Goal: Task Accomplishment & Management: Manage account settings

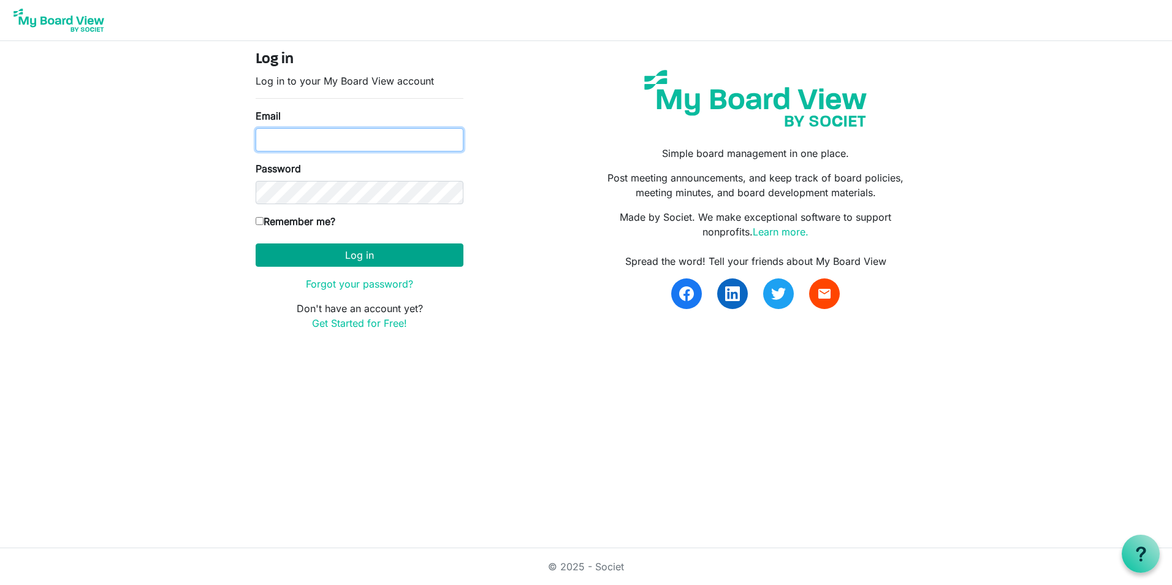
type input "boardchair@phama.org"
click at [323, 250] on button "Log in" at bounding box center [360, 254] width 208 height 23
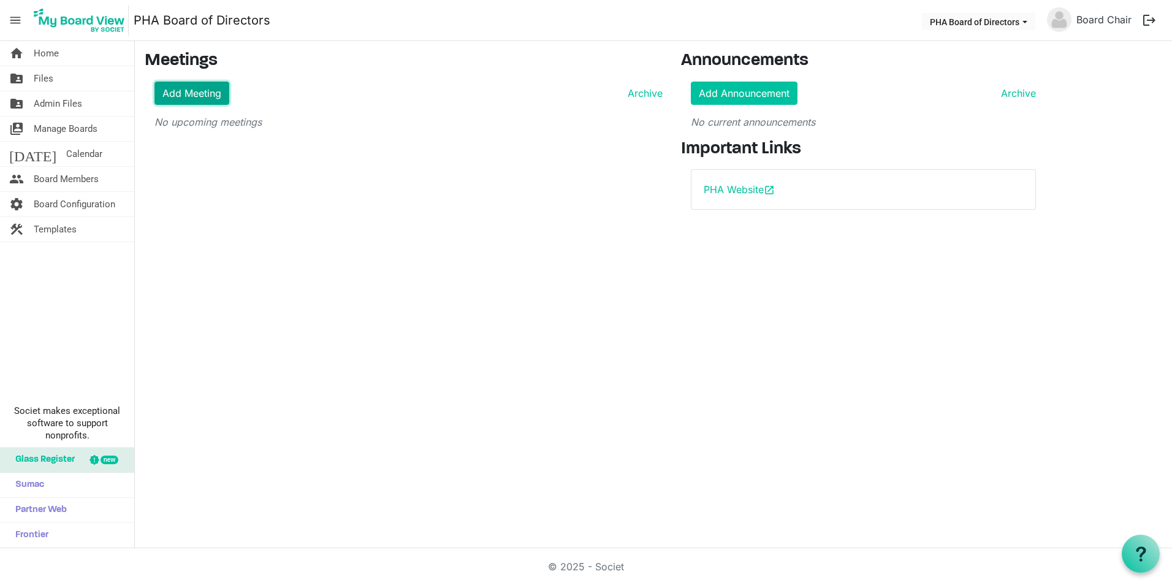
click at [172, 97] on link "Add Meeting" at bounding box center [192, 93] width 75 height 23
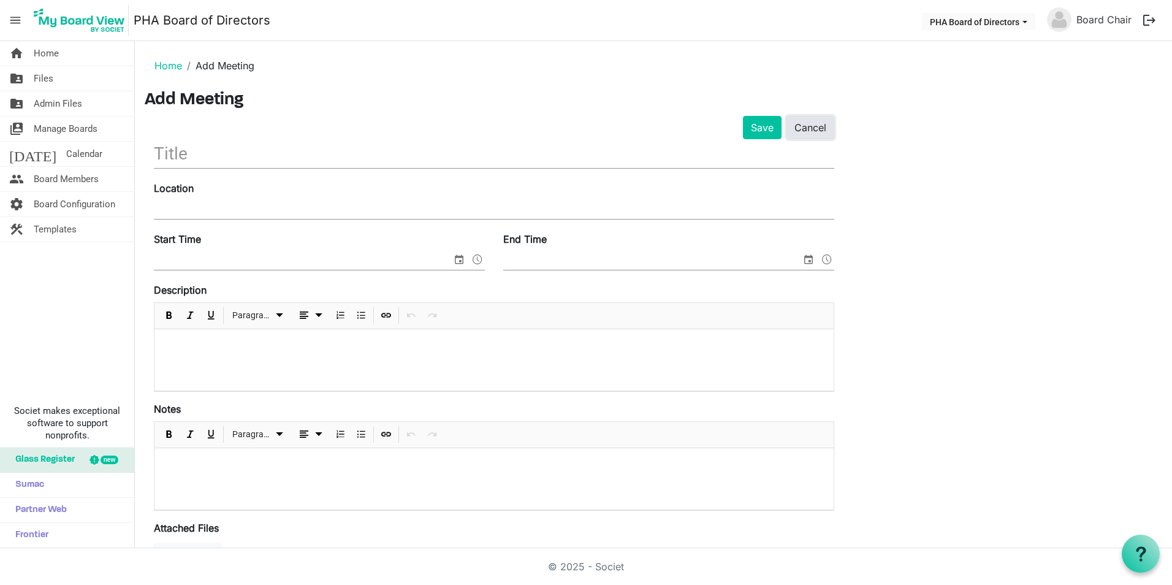
click at [809, 132] on link "Cancel" at bounding box center [811, 127] width 48 height 23
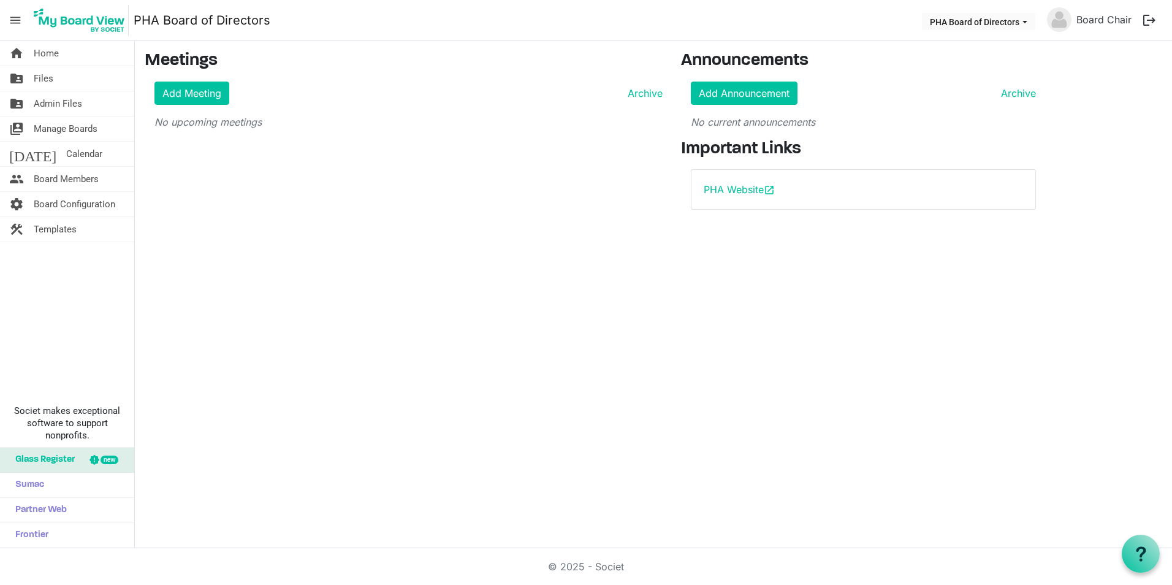
click at [31, 460] on span "Glass Register" at bounding box center [42, 460] width 66 height 25
click at [19, 489] on span "Sumac" at bounding box center [26, 485] width 35 height 25
click at [34, 513] on span "Partner Web" at bounding box center [38, 510] width 58 height 25
click at [26, 532] on span "Frontier" at bounding box center [28, 535] width 39 height 25
click at [642, 93] on link "Archive" at bounding box center [643, 93] width 40 height 15
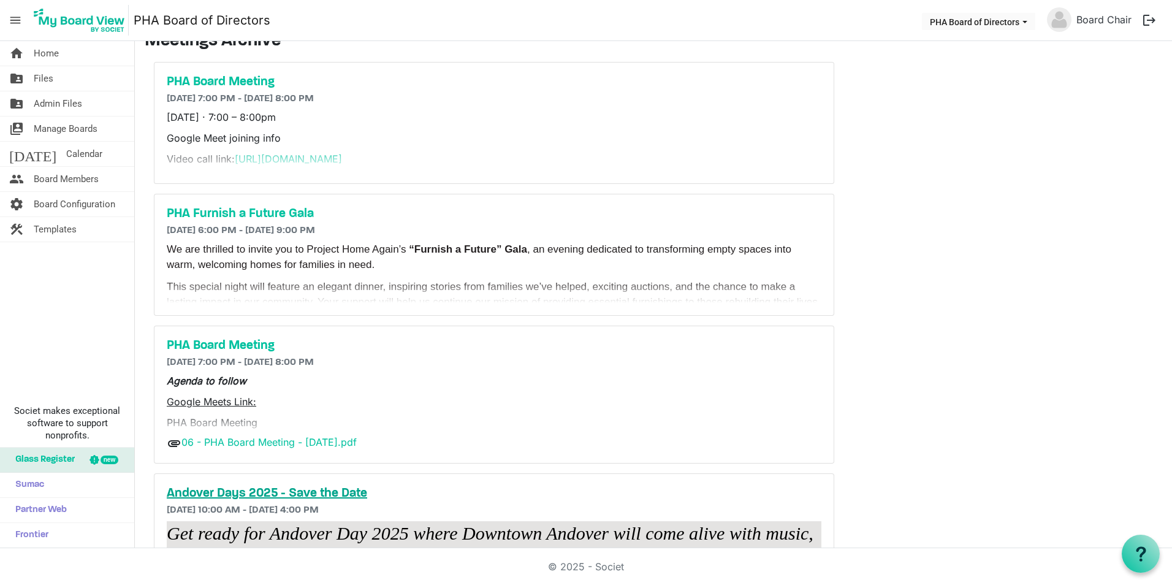
scroll to position [116, 0]
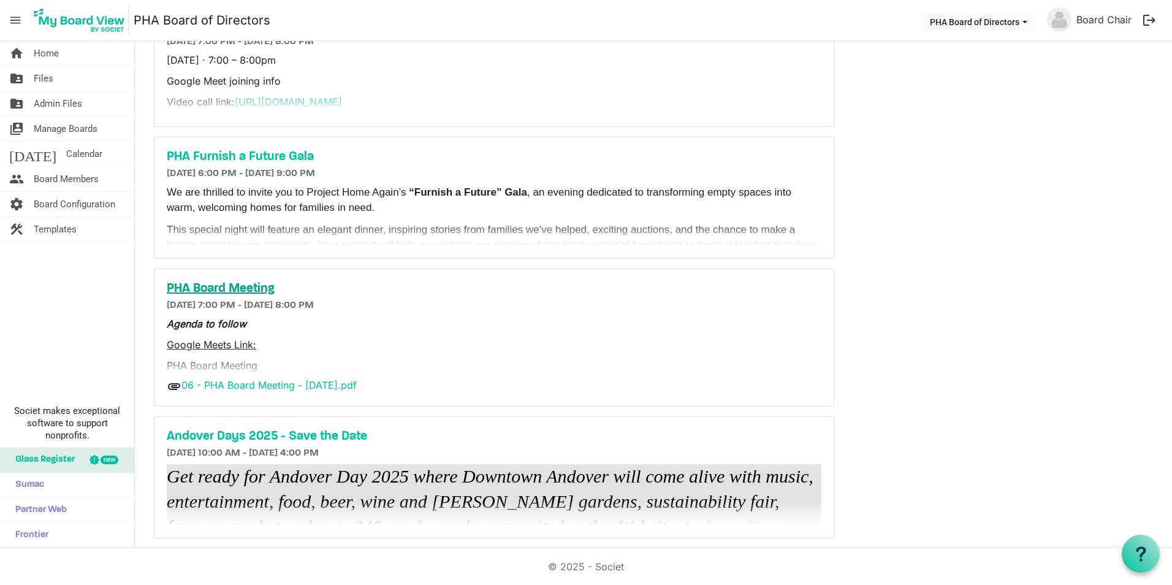
click at [229, 281] on h5 "PHA Board Meeting" at bounding box center [494, 288] width 655 height 15
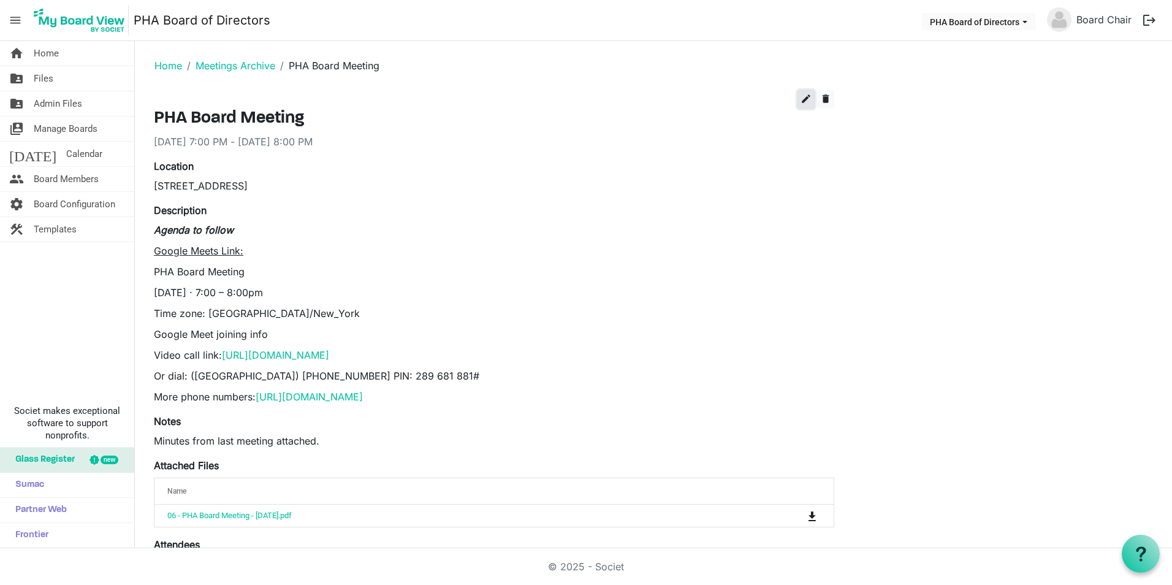
click at [809, 97] on span "edit" at bounding box center [806, 98] width 11 height 11
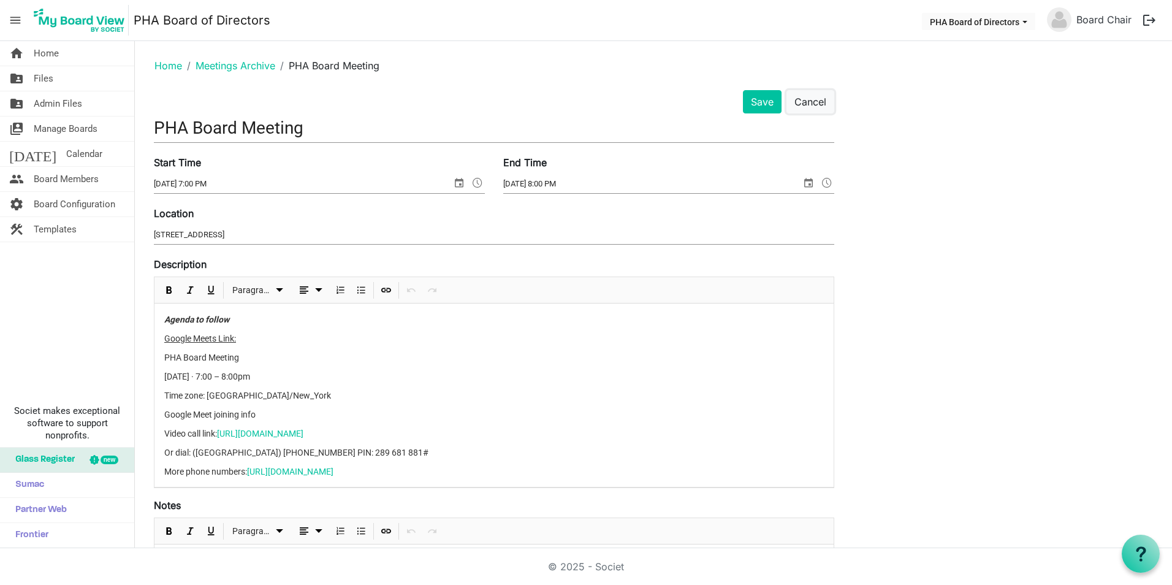
click at [809, 97] on button "Cancel" at bounding box center [811, 101] width 48 height 23
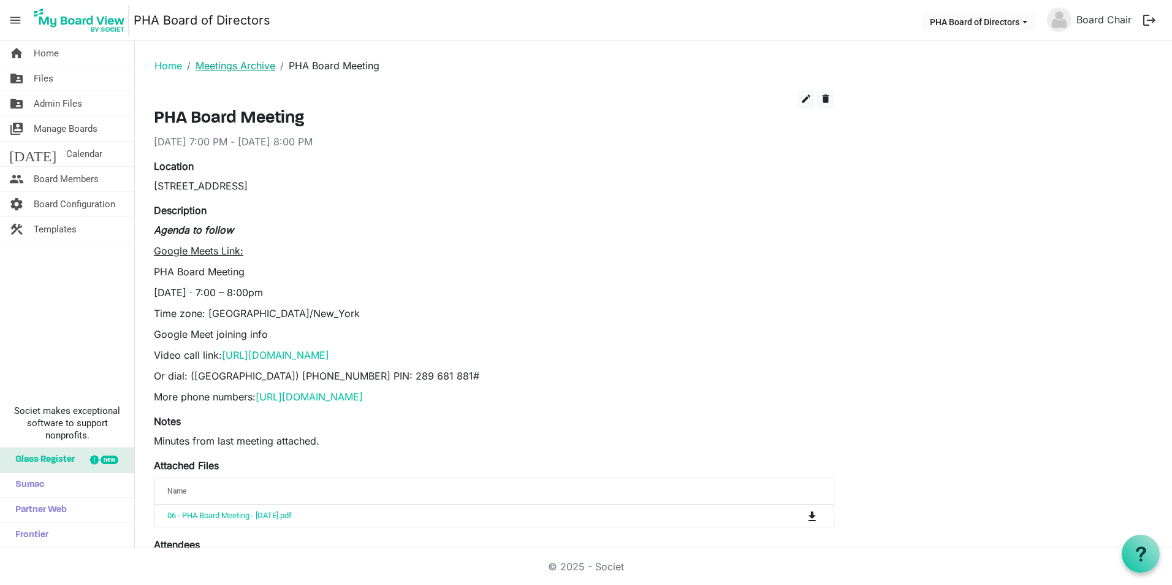
click at [240, 63] on link "Meetings Archive" at bounding box center [236, 65] width 80 height 12
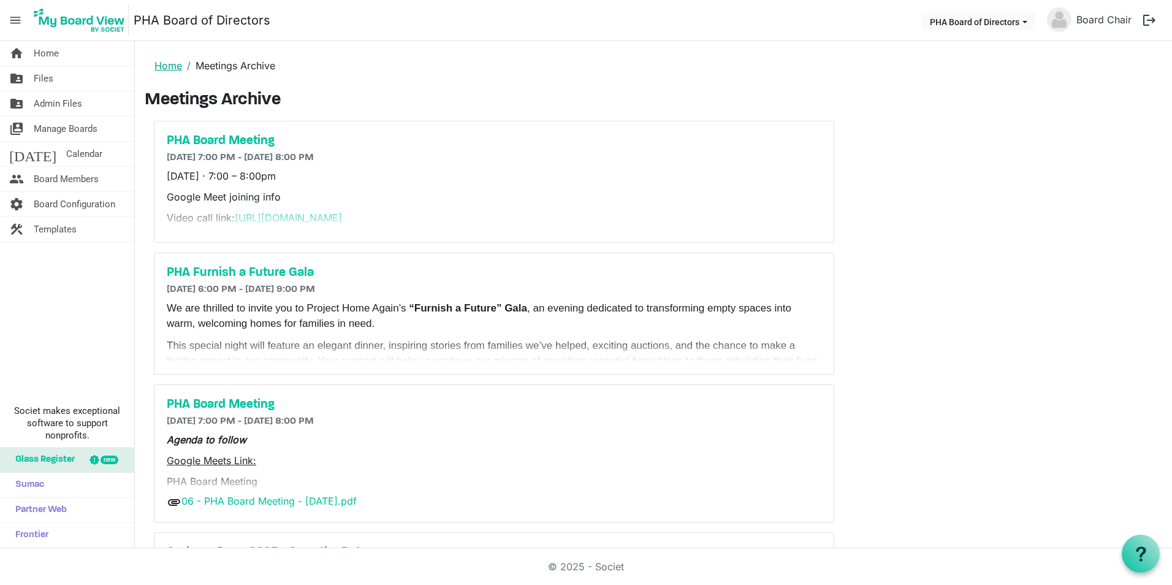
click link "Home"
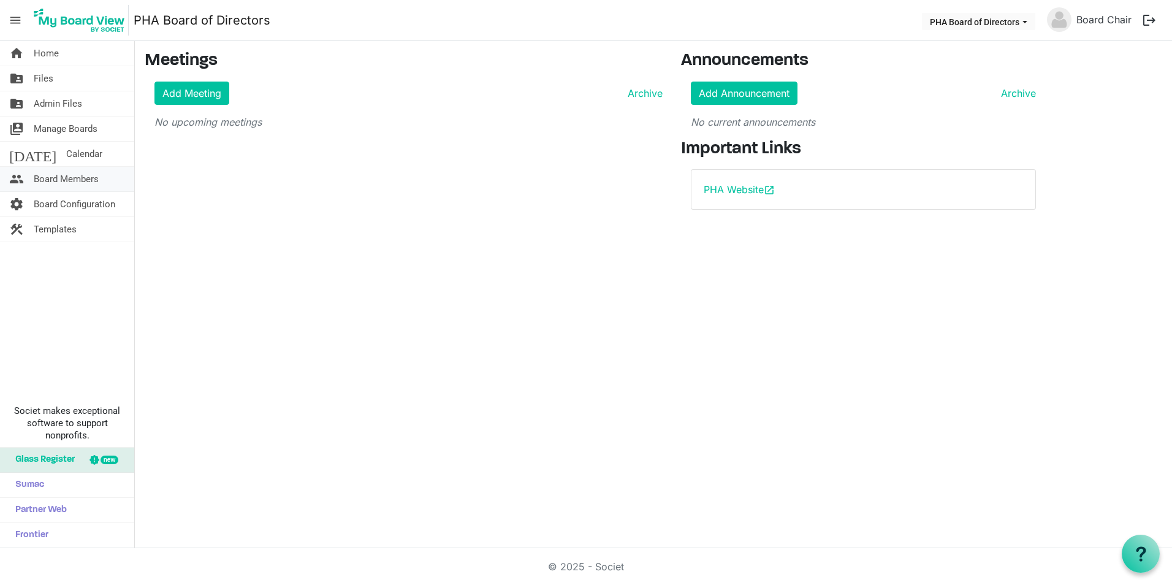
click at [50, 171] on span "Board Members" at bounding box center [66, 179] width 65 height 25
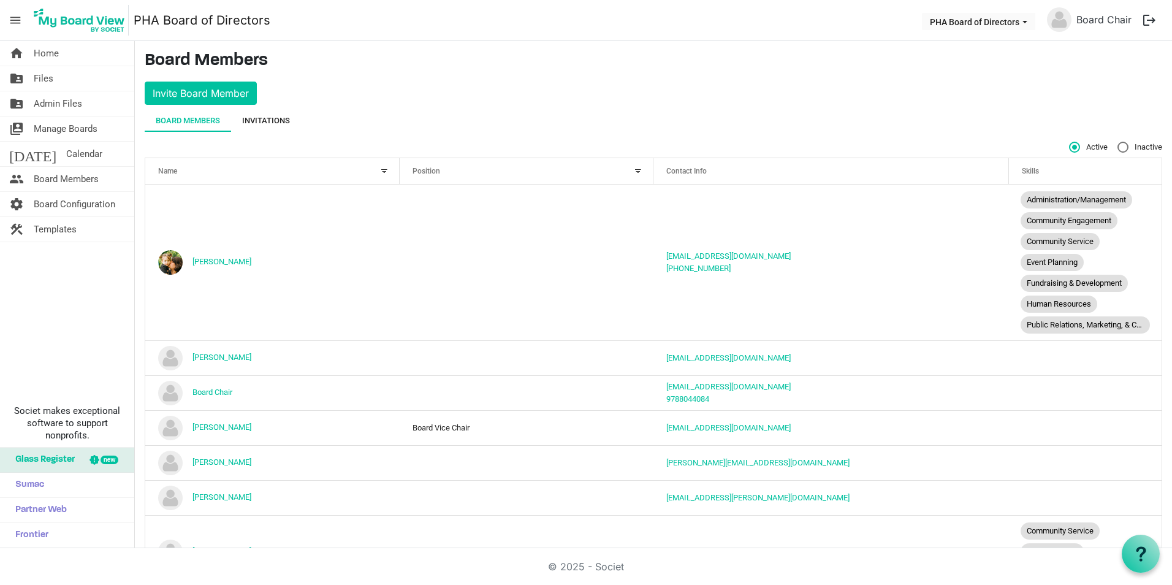
click at [285, 120] on div "Invitations" at bounding box center [266, 121] width 48 height 12
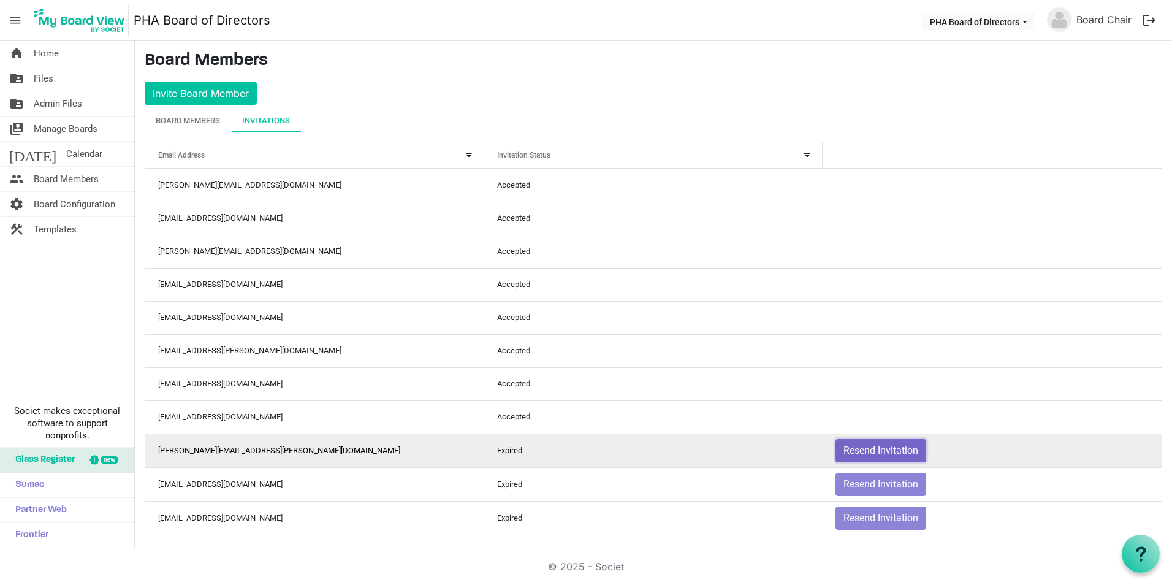
click at [897, 457] on button "Resend Invitation" at bounding box center [881, 450] width 91 height 23
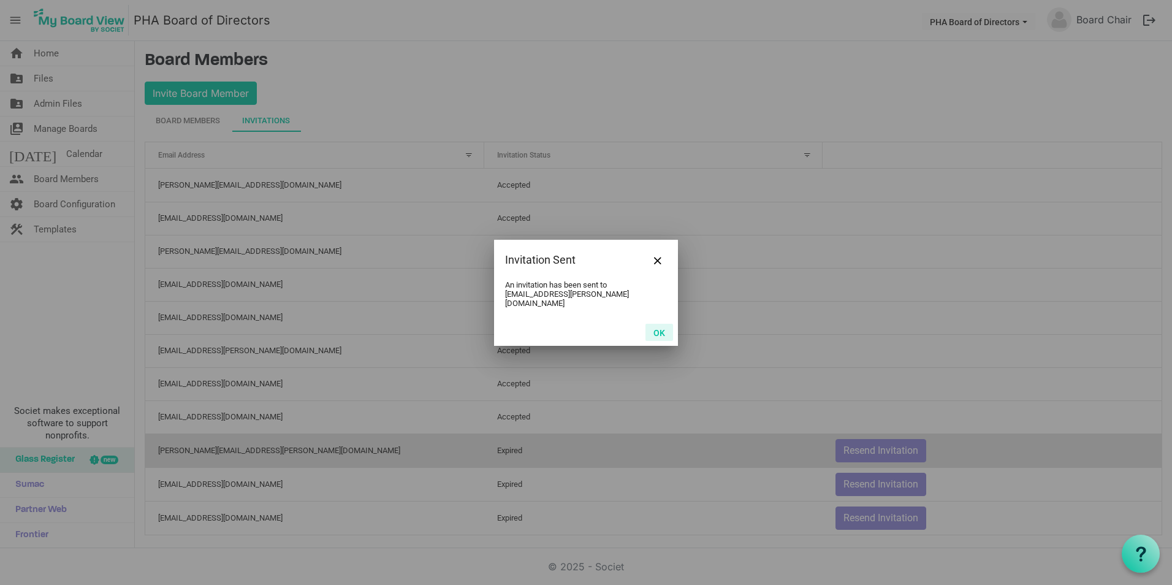
click at [657, 324] on button "OK" at bounding box center [660, 332] width 28 height 17
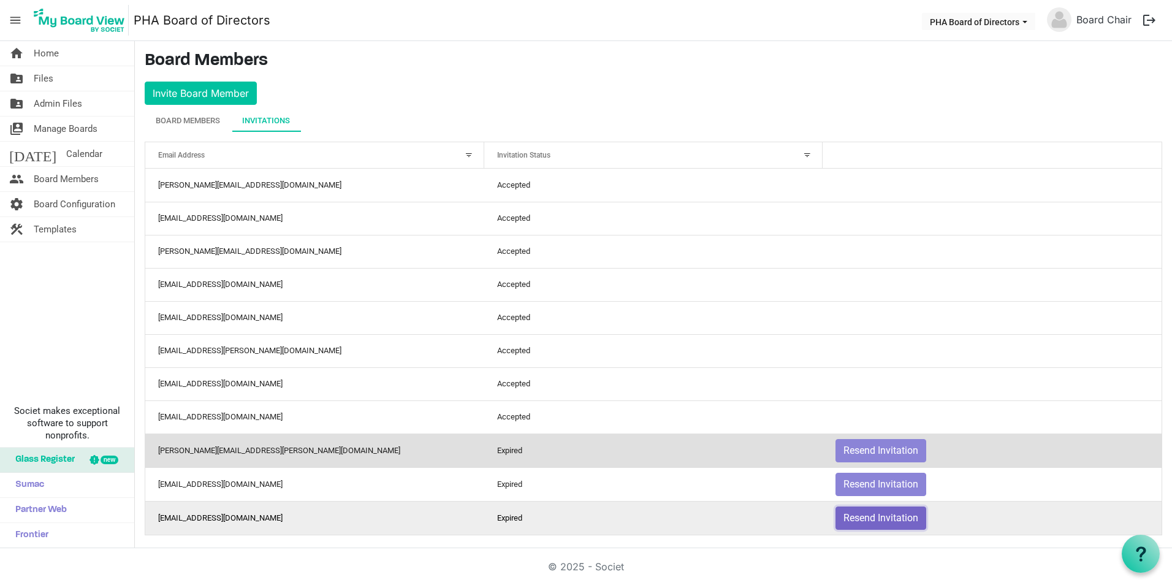
click at [892, 518] on button "Resend Invitation" at bounding box center [881, 517] width 91 height 23
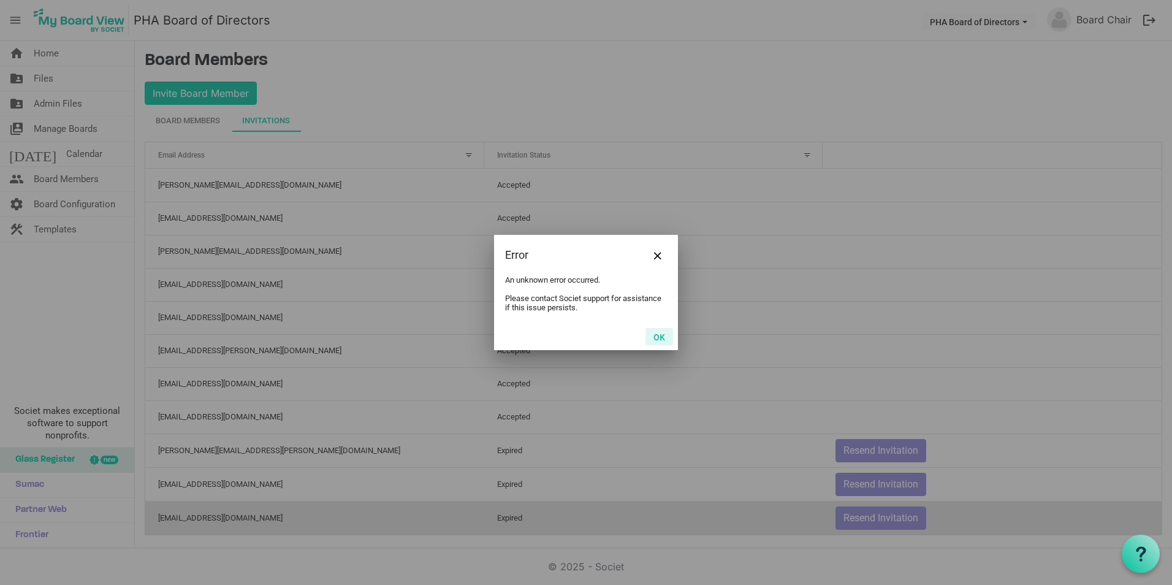
click at [659, 332] on button "OK" at bounding box center [660, 336] width 28 height 17
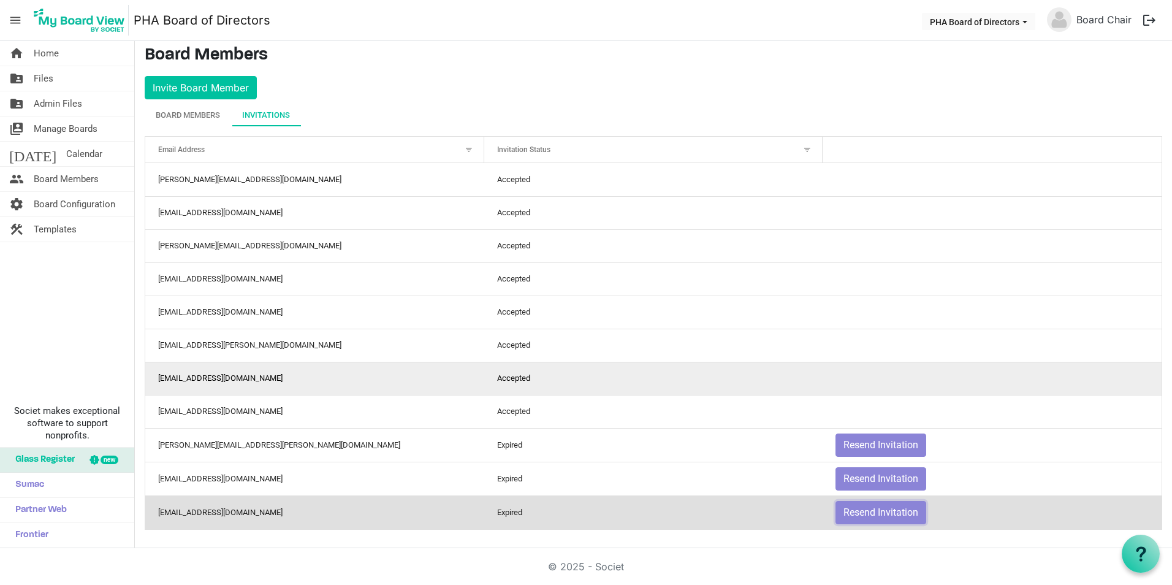
scroll to position [7, 0]
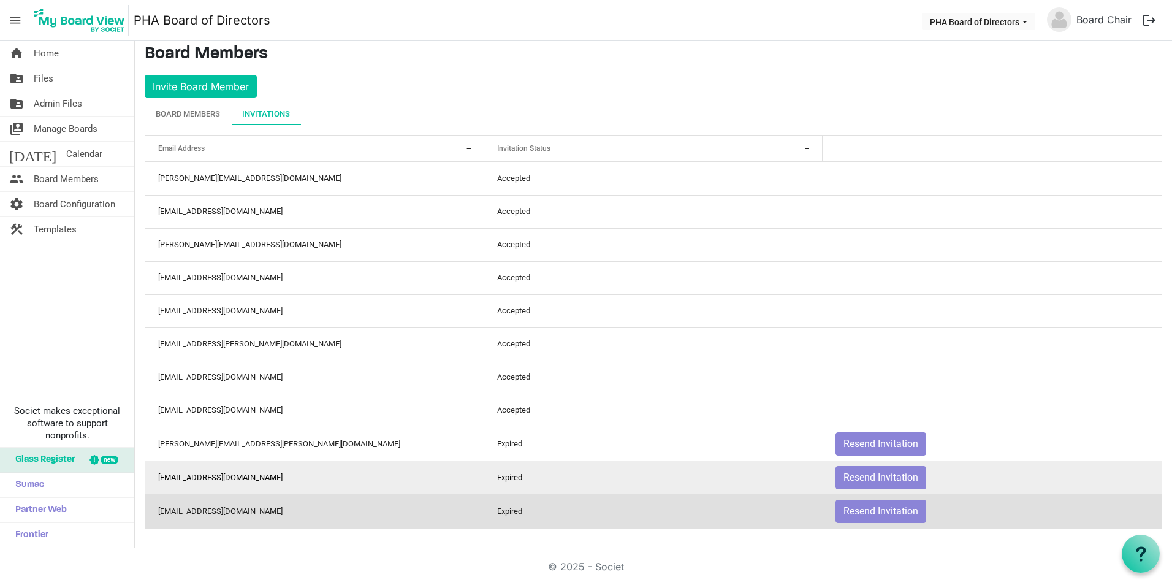
click at [275, 474] on td "giaangluin@gmail.com" at bounding box center [314, 478] width 339 height 34
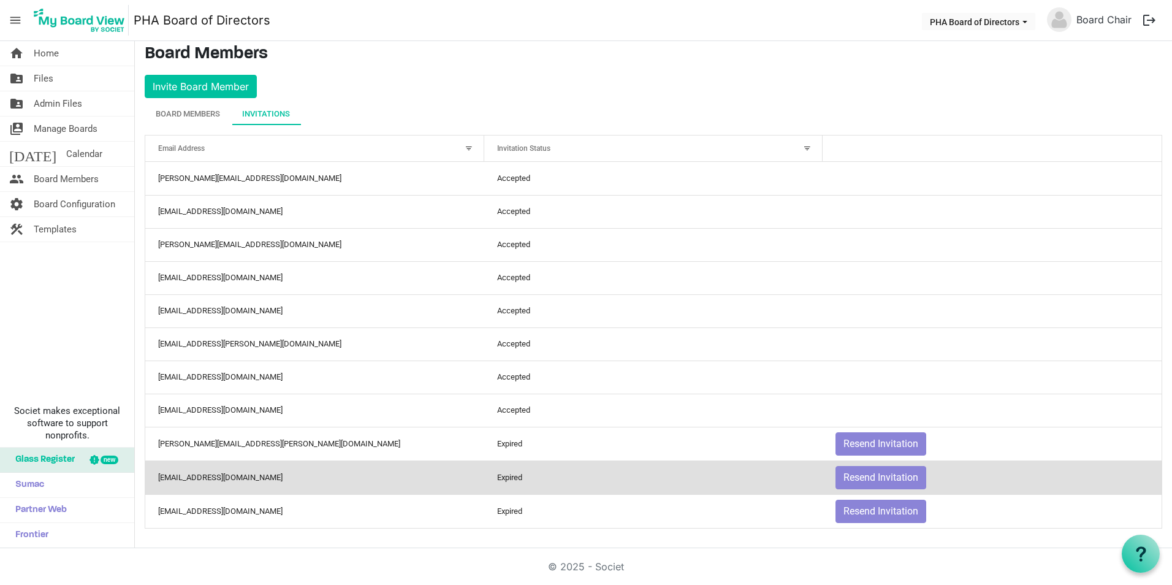
drag, startPoint x: 275, startPoint y: 474, endPoint x: 1150, endPoint y: 473, distance: 874.4
click at [1152, 473] on td "Resend Invitation" at bounding box center [992, 478] width 339 height 34
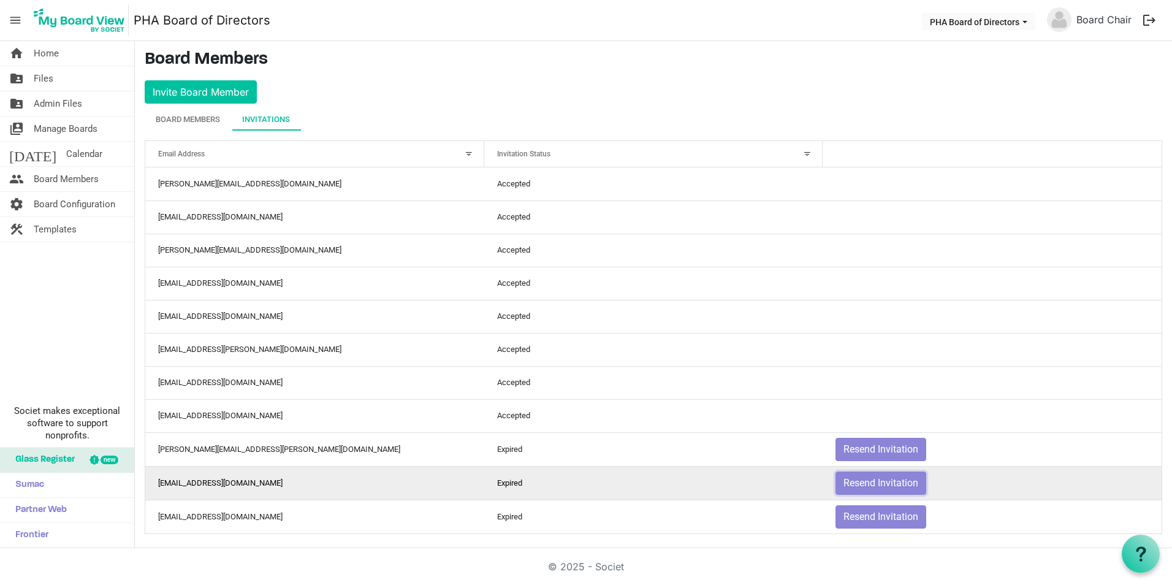
scroll to position [0, 0]
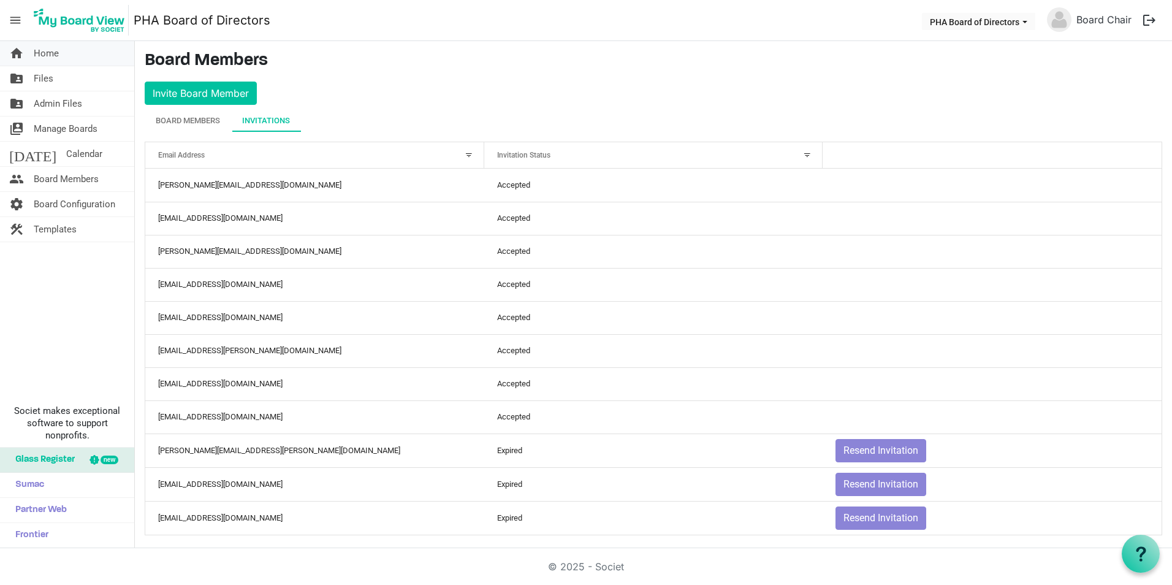
click at [50, 55] on span "Home" at bounding box center [46, 53] width 25 height 25
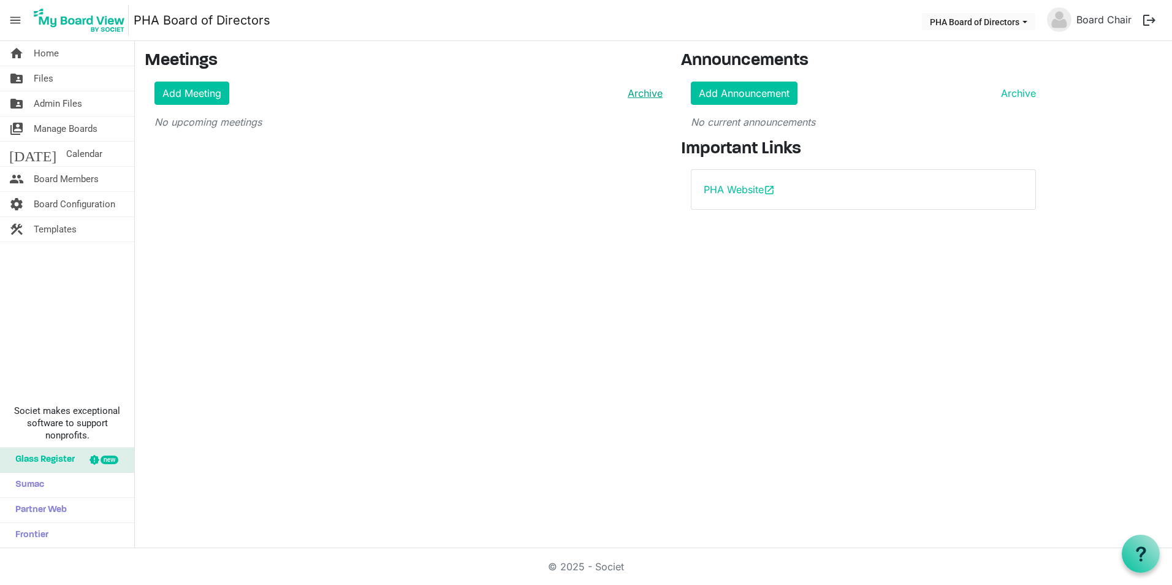
click at [644, 95] on link "Archive" at bounding box center [643, 93] width 40 height 15
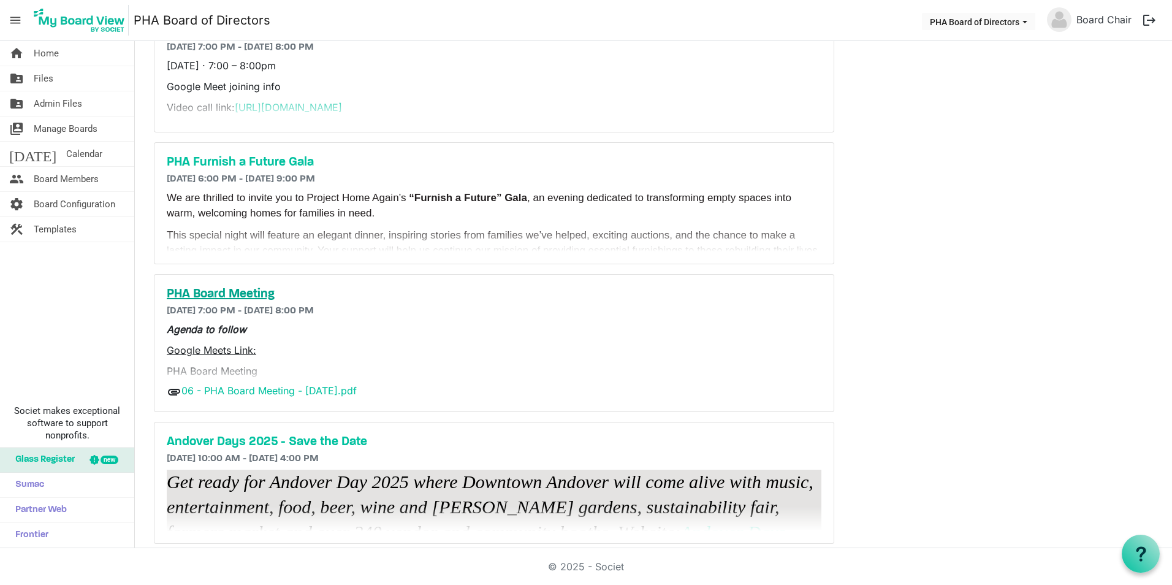
scroll to position [116, 0]
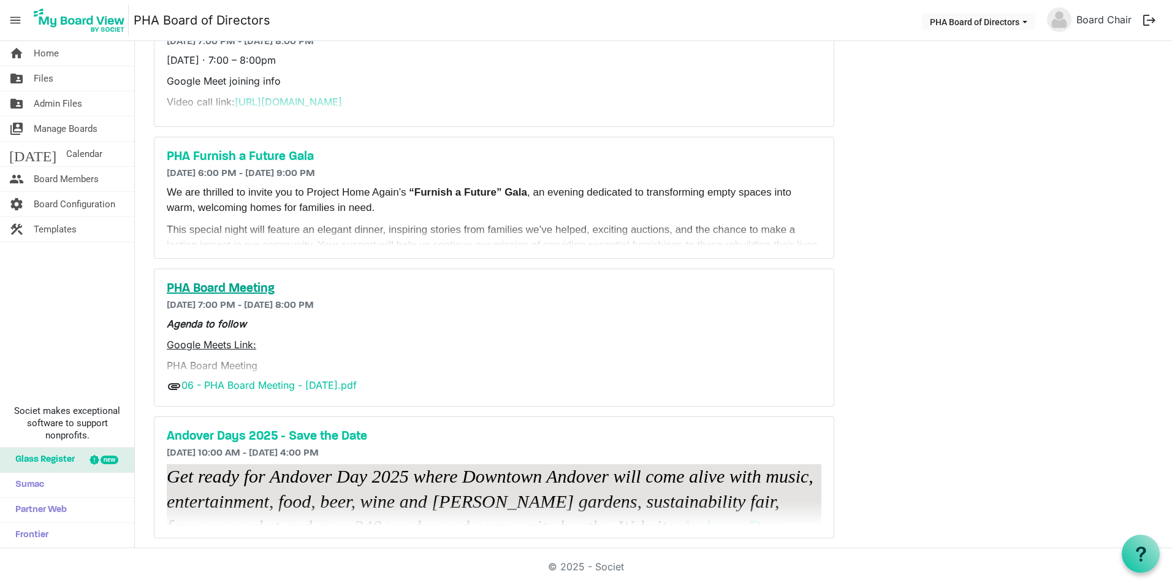
click at [224, 282] on h5 "PHA Board Meeting" at bounding box center [494, 288] width 655 height 15
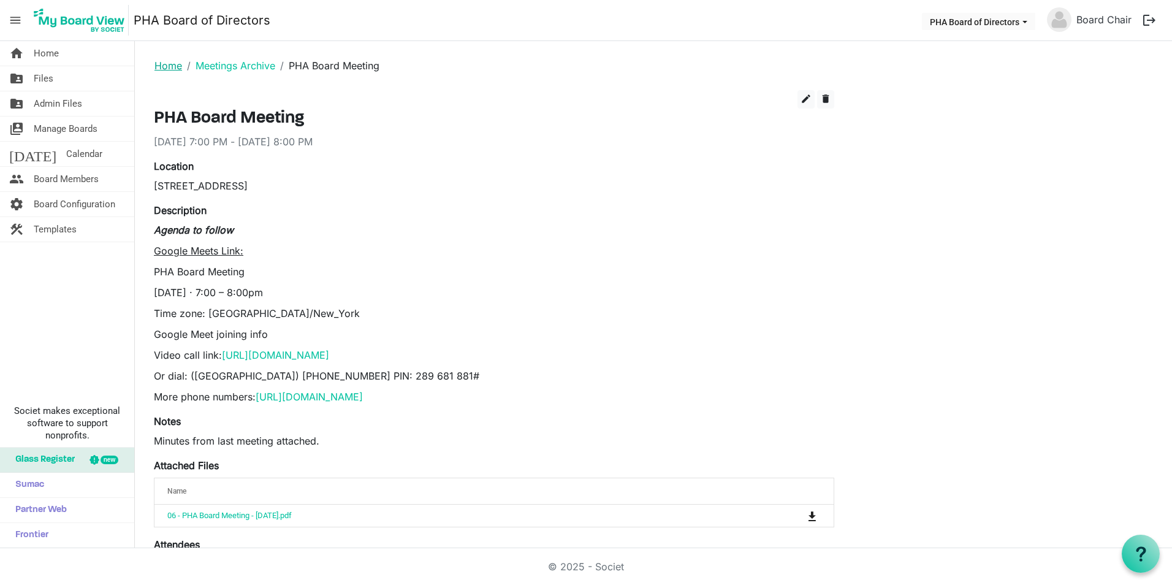
click at [164, 63] on link "Home" at bounding box center [169, 65] width 28 height 12
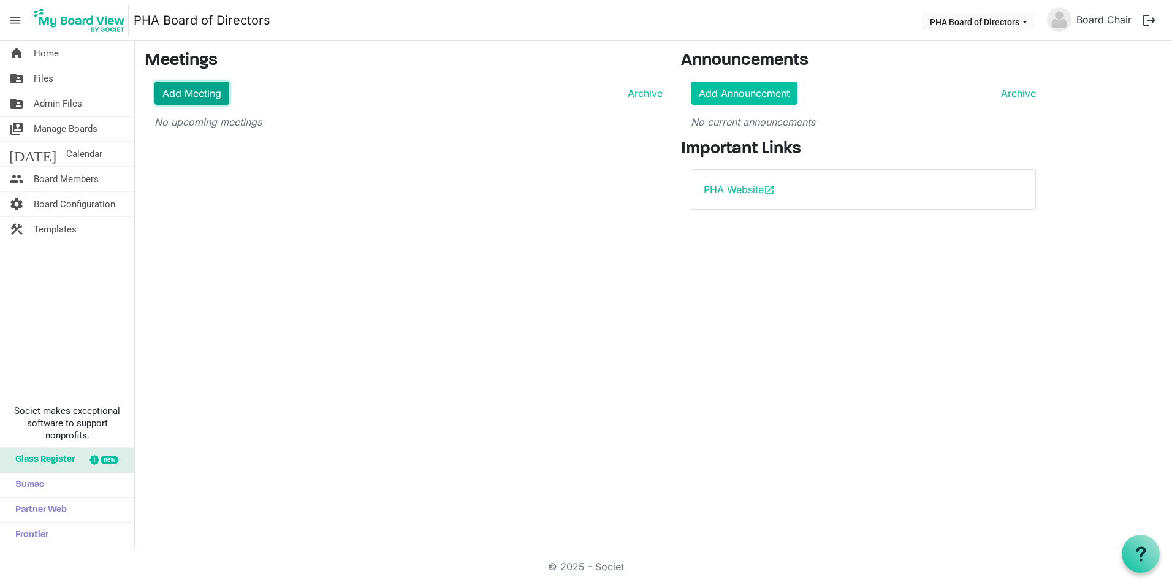
click at [182, 101] on link "Add Meeting" at bounding box center [192, 93] width 75 height 23
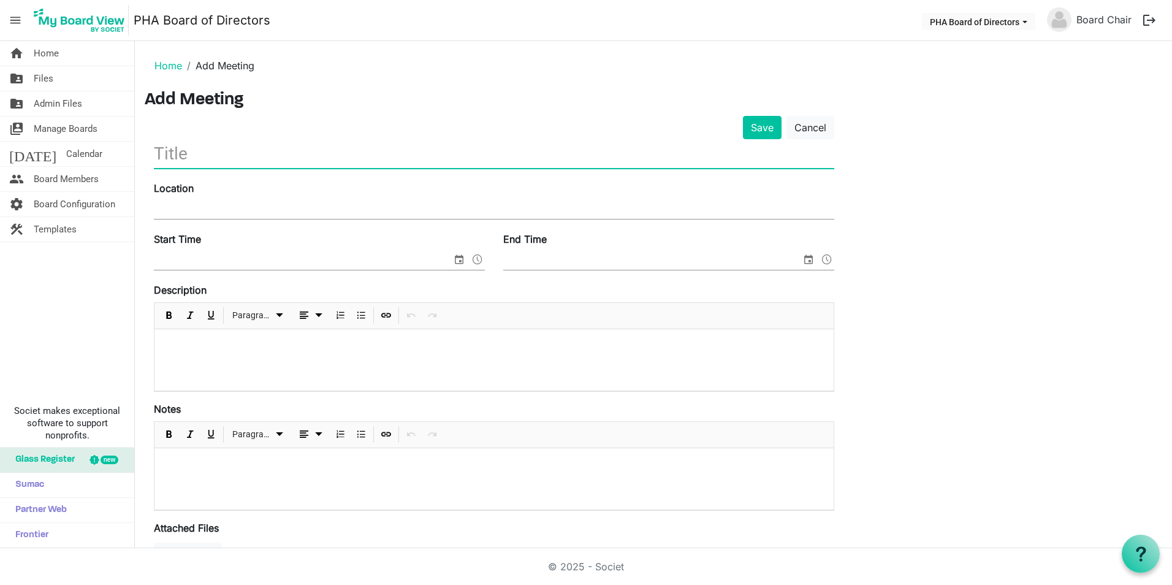
click at [640, 163] on input "text" at bounding box center [494, 153] width 681 height 29
type input "PHA Board Meeting"
click at [386, 193] on div "Location" at bounding box center [494, 201] width 699 height 41
click at [380, 207] on input "Location" at bounding box center [494, 210] width 681 height 18
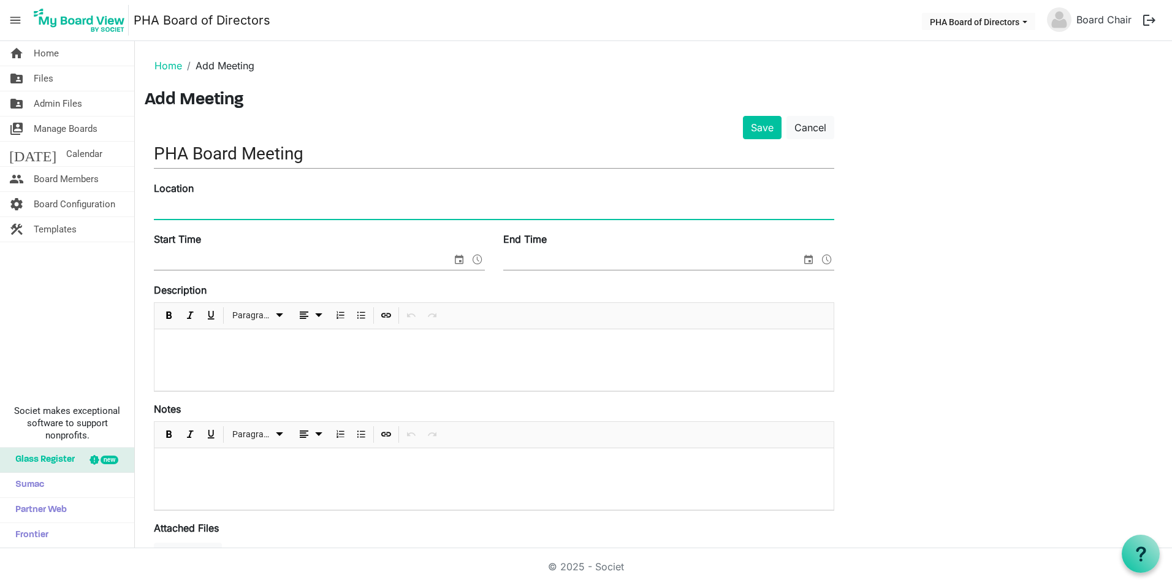
type input "123 Tewksbury Street, Andover, MA 01810"
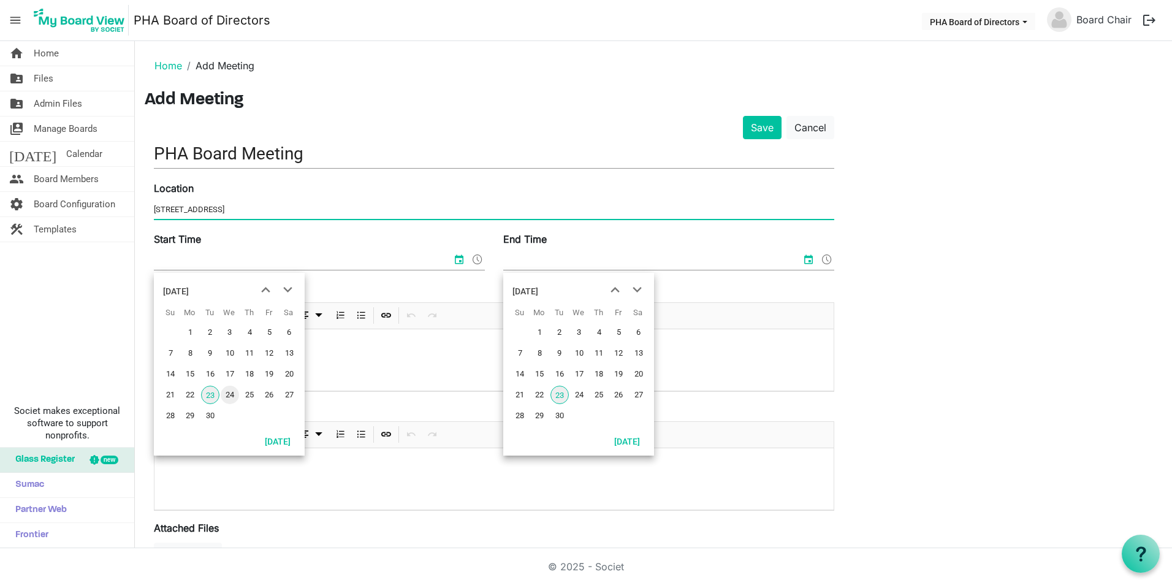
click at [227, 397] on span "24" at bounding box center [230, 395] width 18 height 18
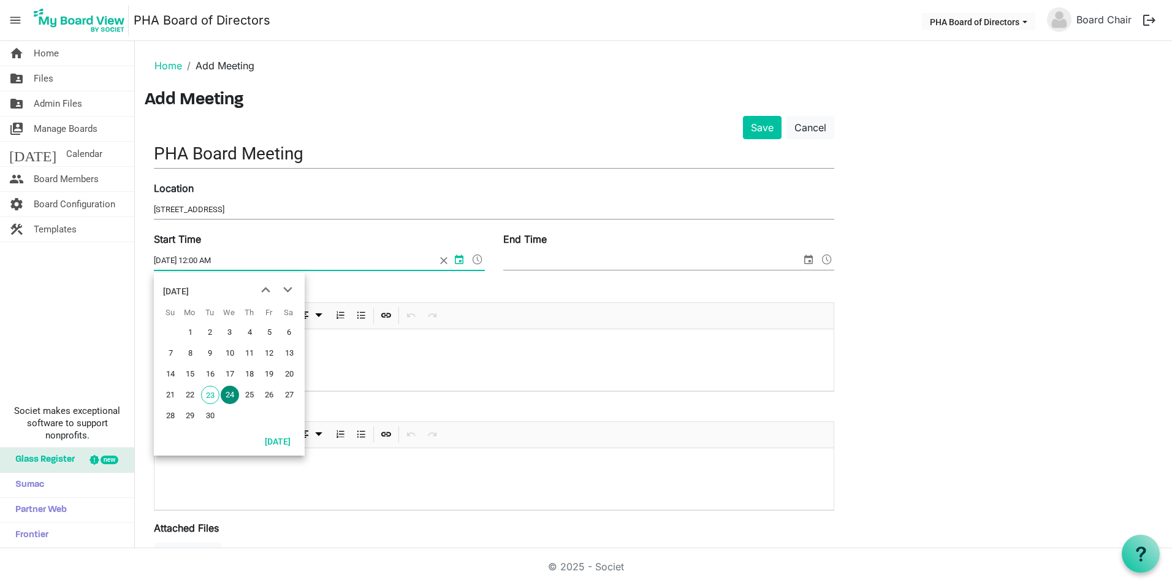
click at [212, 266] on input "9/24/2025 12:00 AM" at bounding box center [295, 260] width 282 height 18
click at [477, 262] on span at bounding box center [477, 259] width 15 height 16
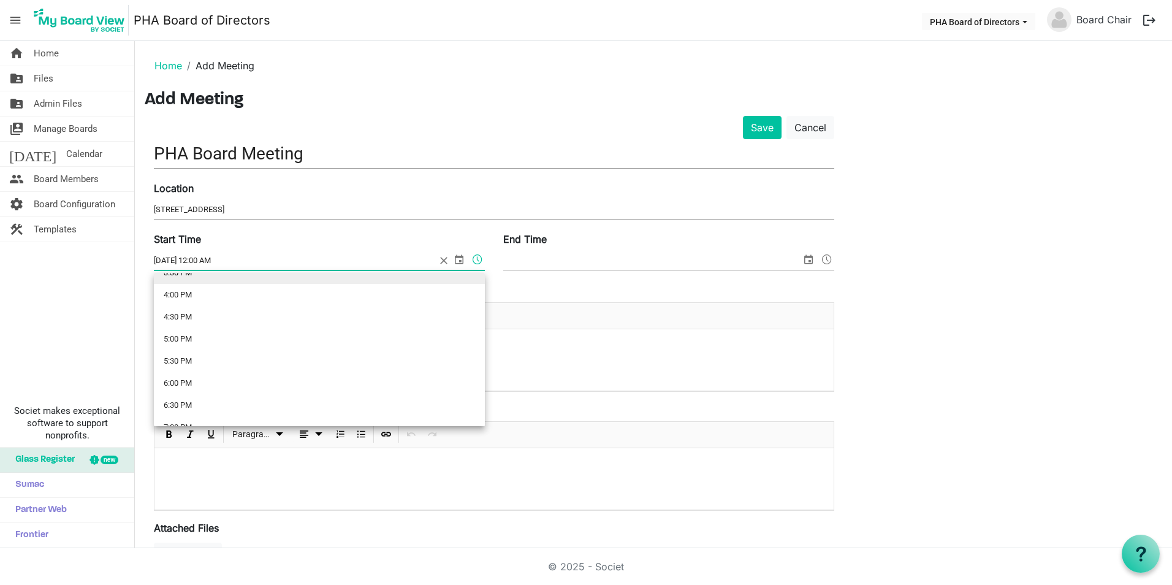
scroll to position [797, 0]
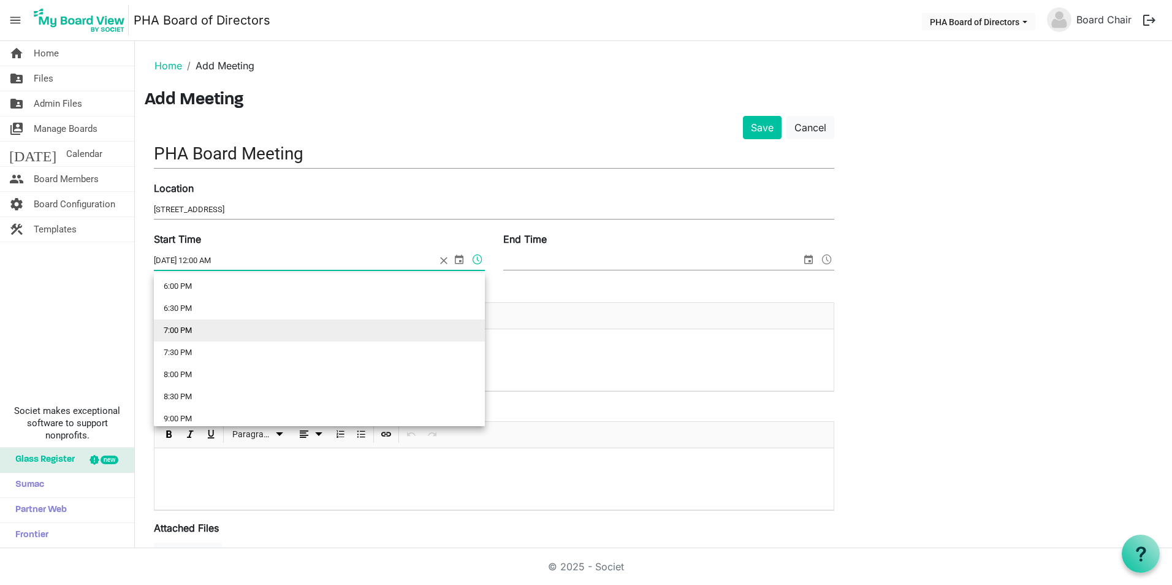
click at [191, 332] on li "7:00 PM" at bounding box center [319, 330] width 331 height 22
type input "9/24/2025 7:00 PM"
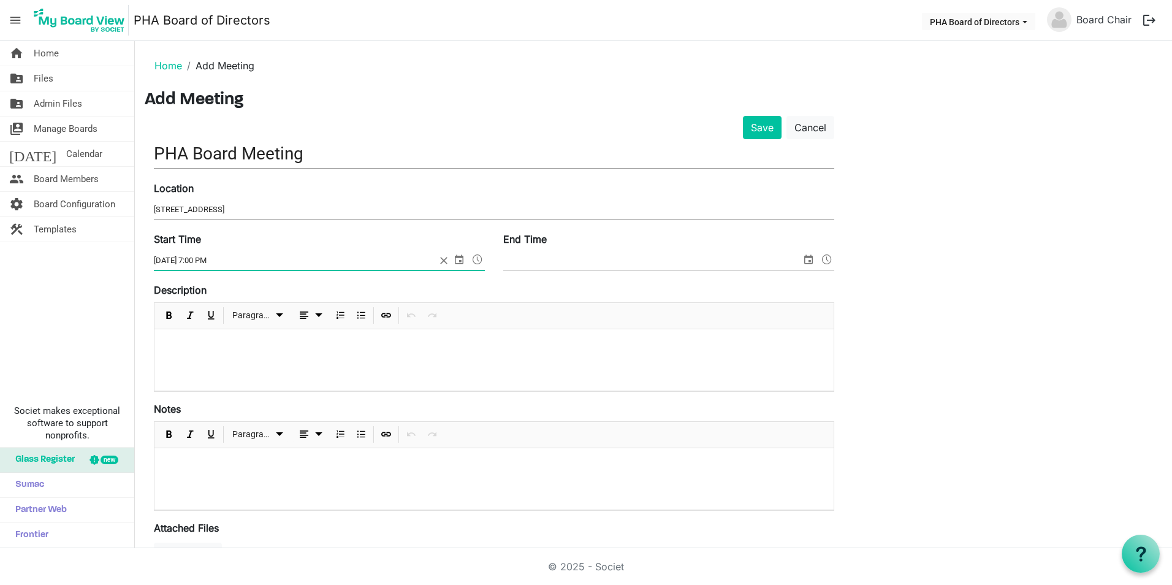
click at [571, 262] on input "End Time" at bounding box center [652, 260] width 298 height 18
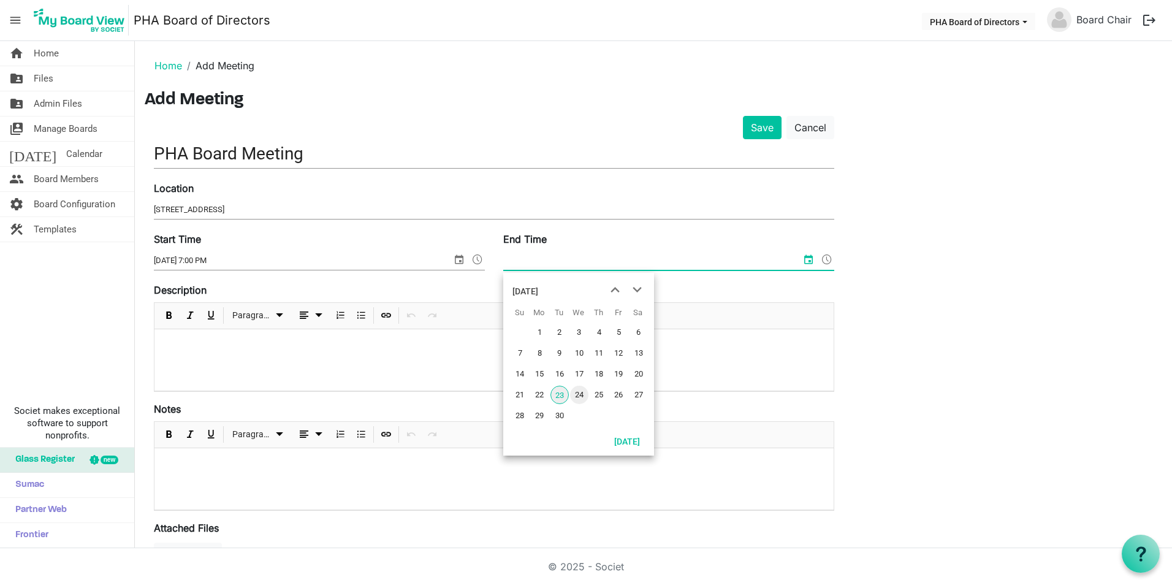
click at [578, 397] on span "24" at bounding box center [579, 395] width 18 height 18
click at [835, 262] on div "End Time 9/24/2025 12:00 AM" at bounding box center [669, 252] width 350 height 41
click at [827, 262] on span at bounding box center [827, 259] width 15 height 16
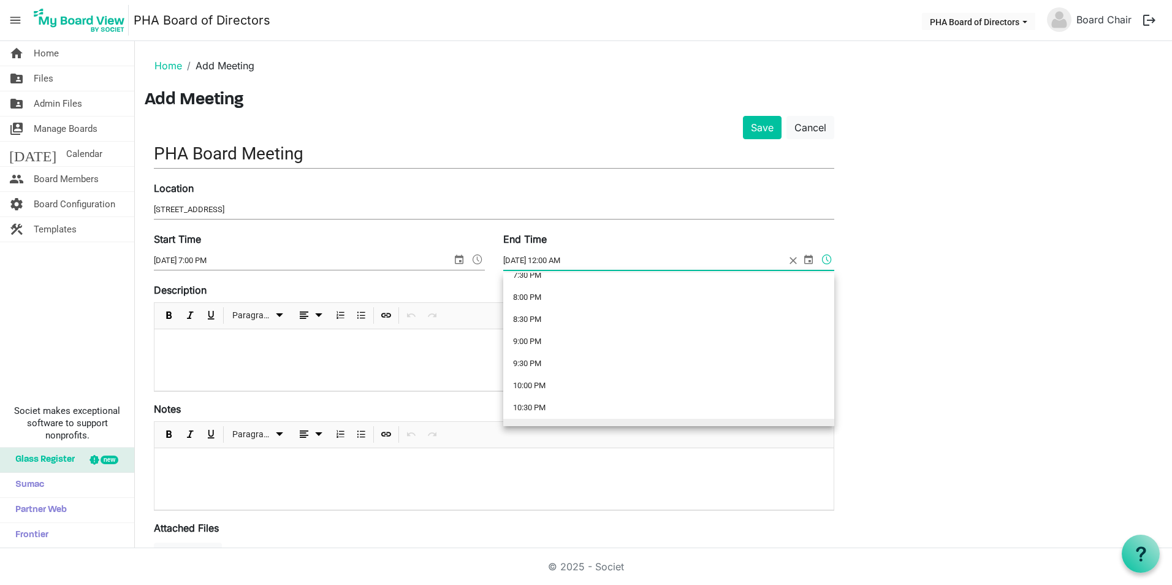
scroll to position [855, 0]
click at [558, 320] on li "8:00 PM" at bounding box center [668, 317] width 331 height 22
type input "9/24/2025 8:00 PM"
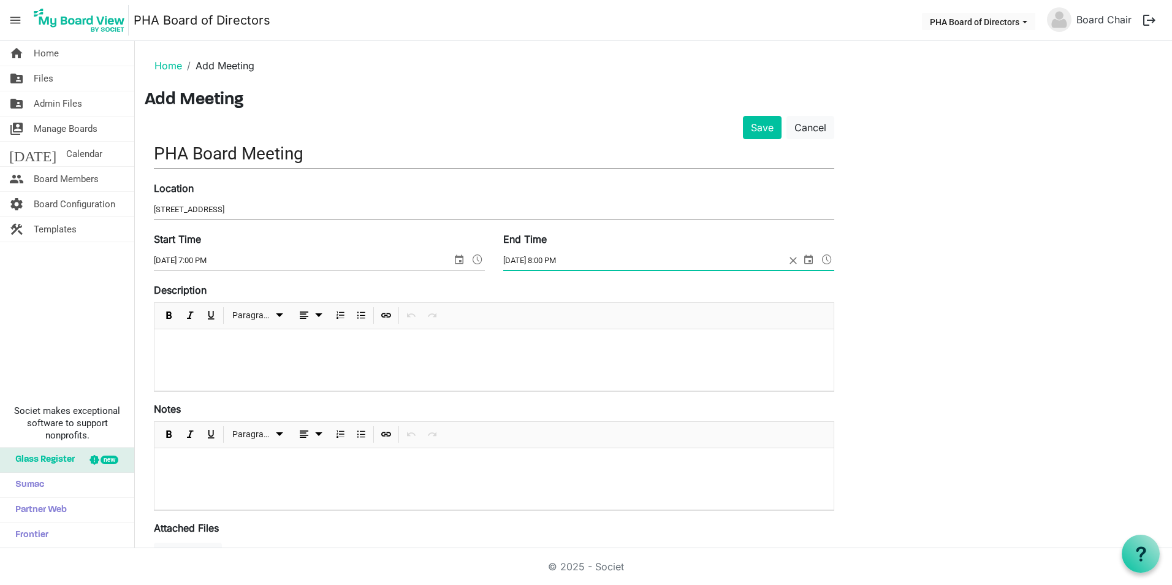
click at [367, 350] on p at bounding box center [494, 345] width 660 height 13
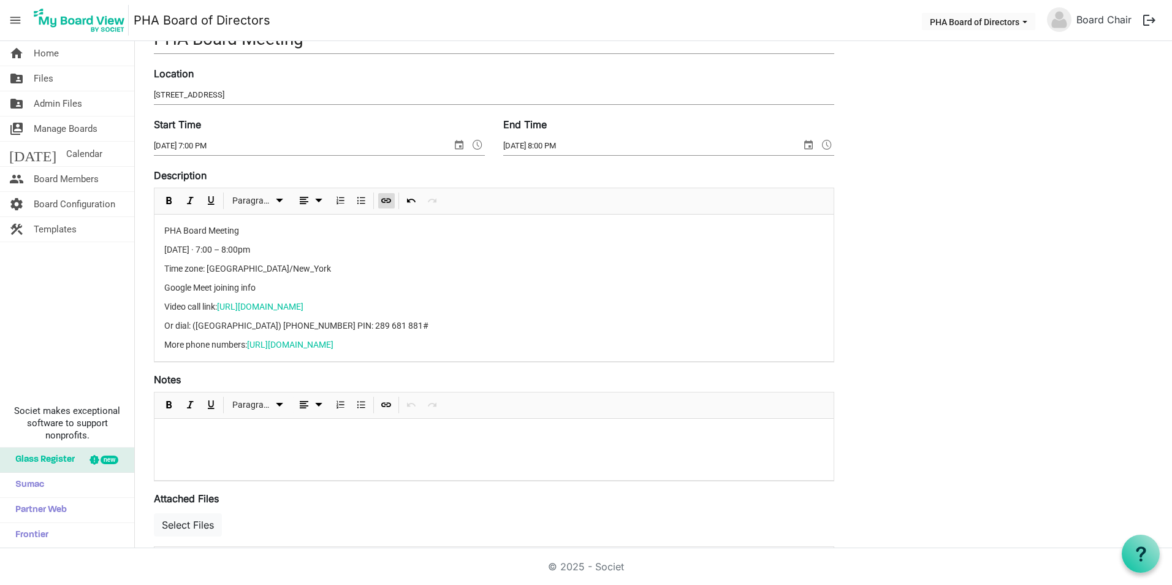
scroll to position [123, 0]
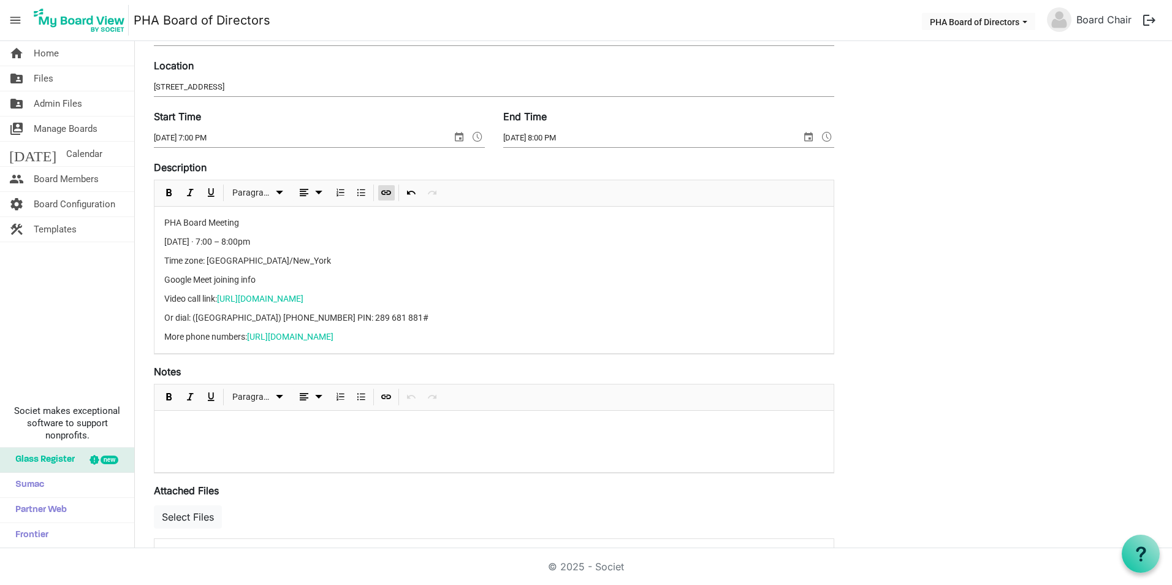
click at [258, 443] on div at bounding box center [494, 441] width 679 height 61
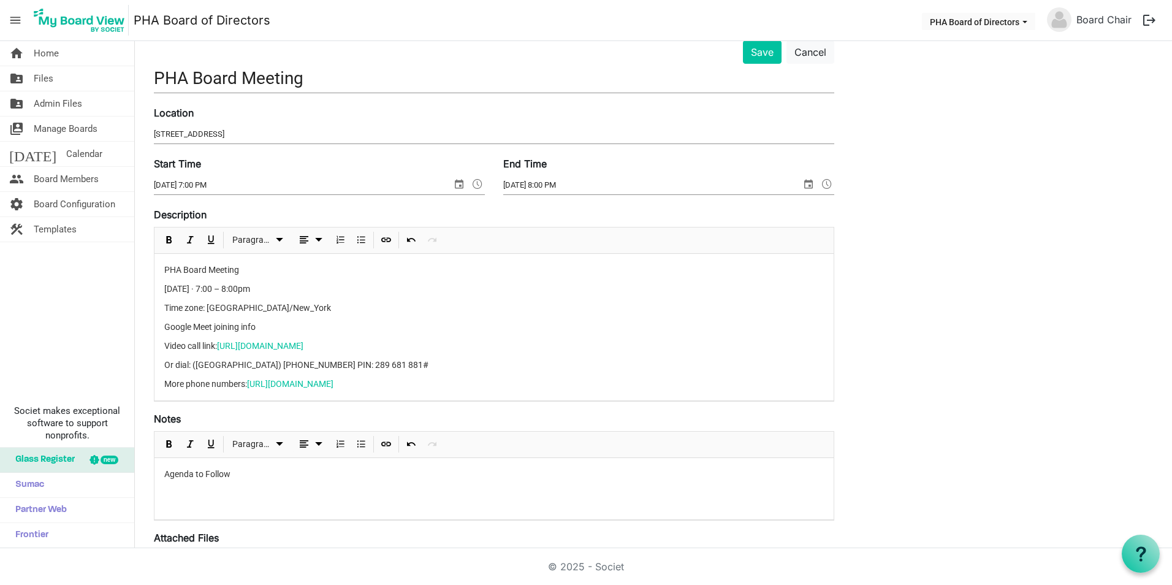
scroll to position [0, 0]
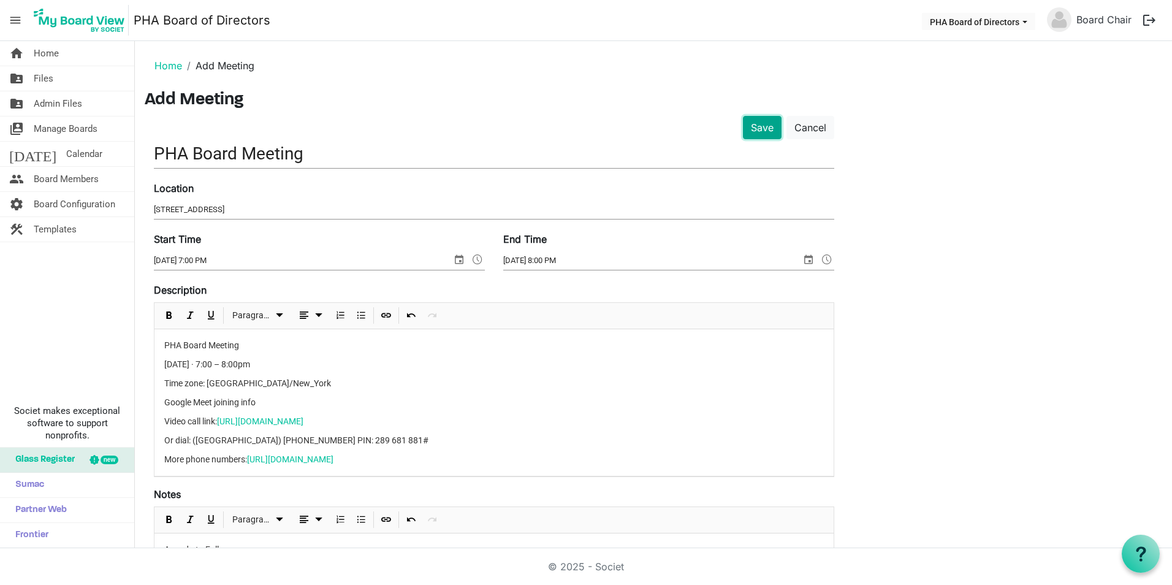
click at [762, 132] on button "Save" at bounding box center [762, 127] width 39 height 23
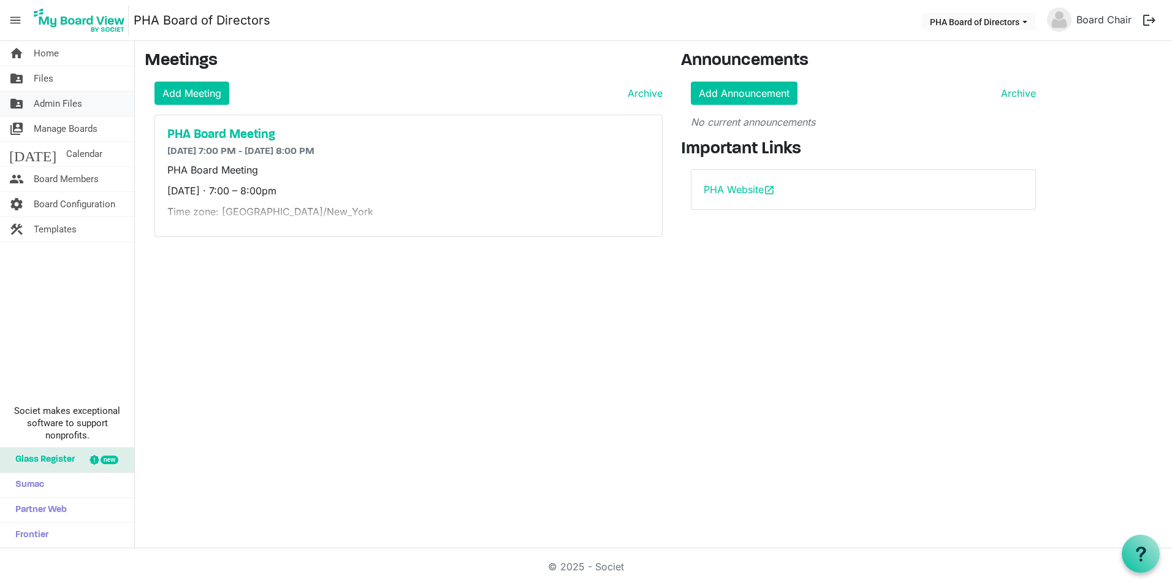
click at [50, 99] on span "Admin Files" at bounding box center [58, 103] width 48 height 25
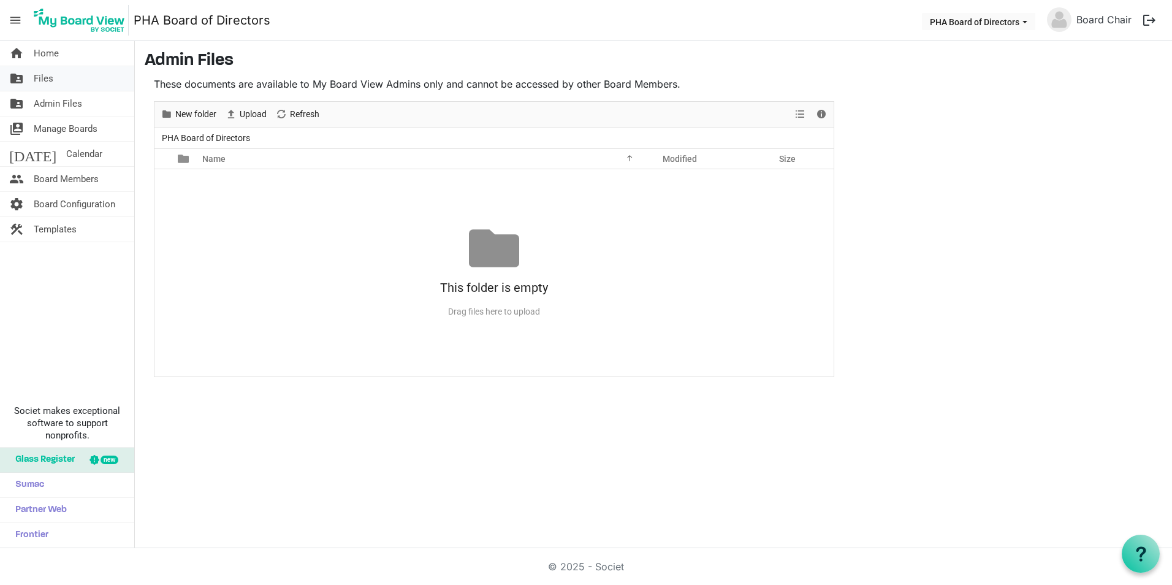
click at [39, 76] on span "Files" at bounding box center [44, 78] width 20 height 25
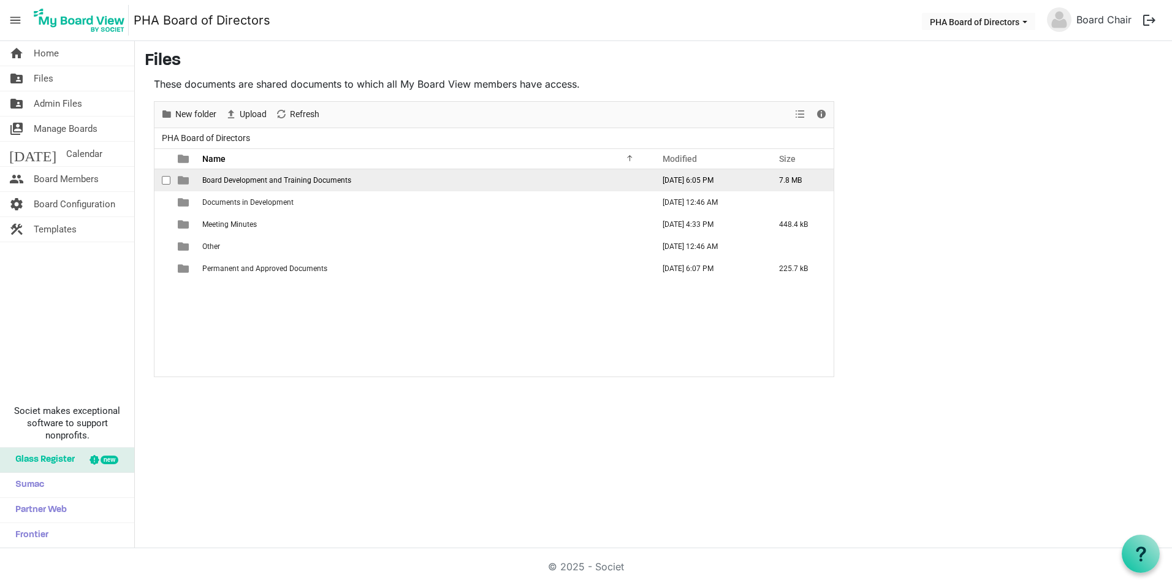
click at [283, 184] on span "Board Development and Training Documents" at bounding box center [276, 180] width 149 height 9
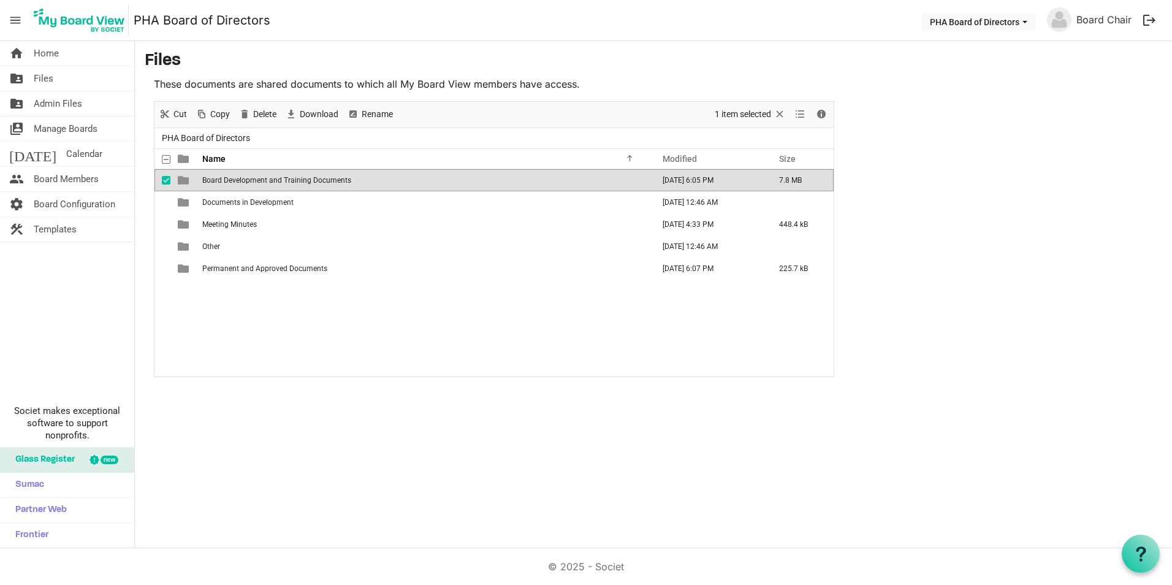
click at [283, 184] on span "Board Development and Training Documents" at bounding box center [276, 180] width 149 height 9
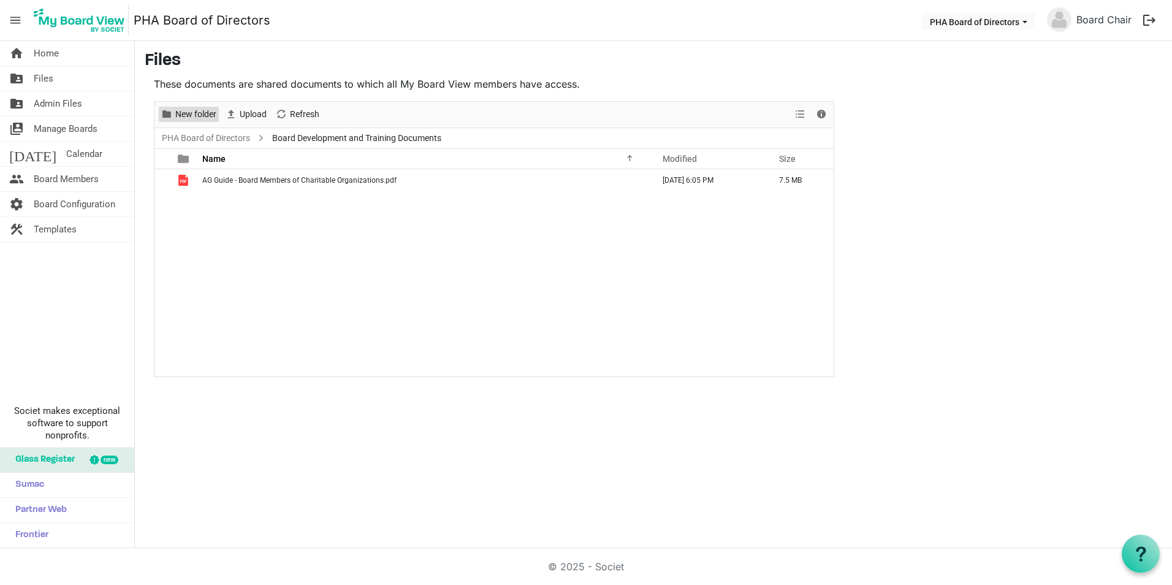
click at [194, 117] on span "New folder" at bounding box center [196, 114] width 44 height 15
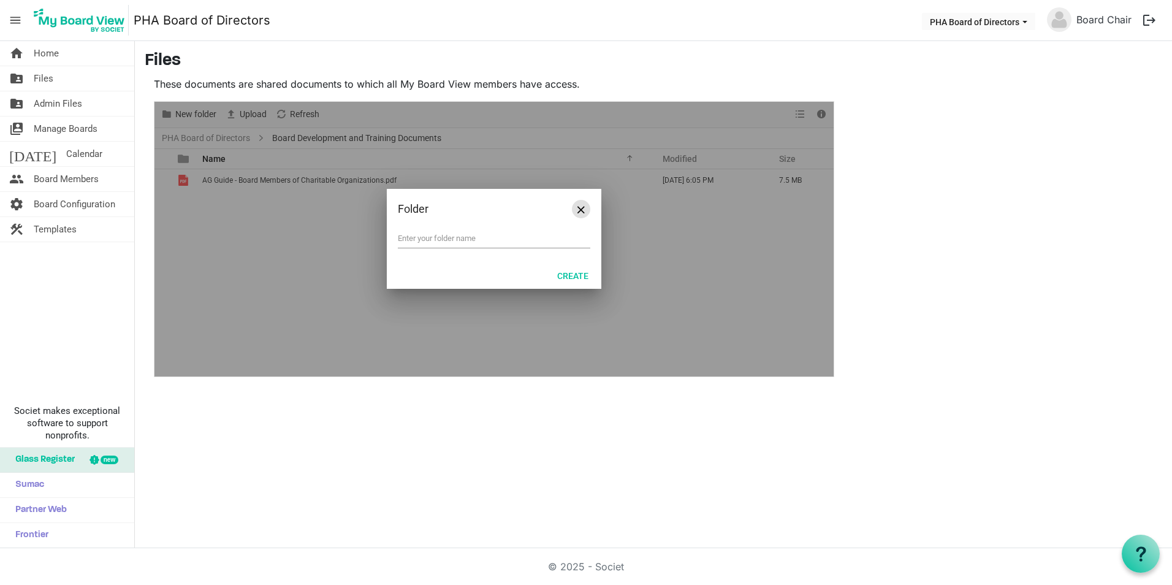
click at [582, 215] on button "Close" at bounding box center [581, 209] width 18 height 18
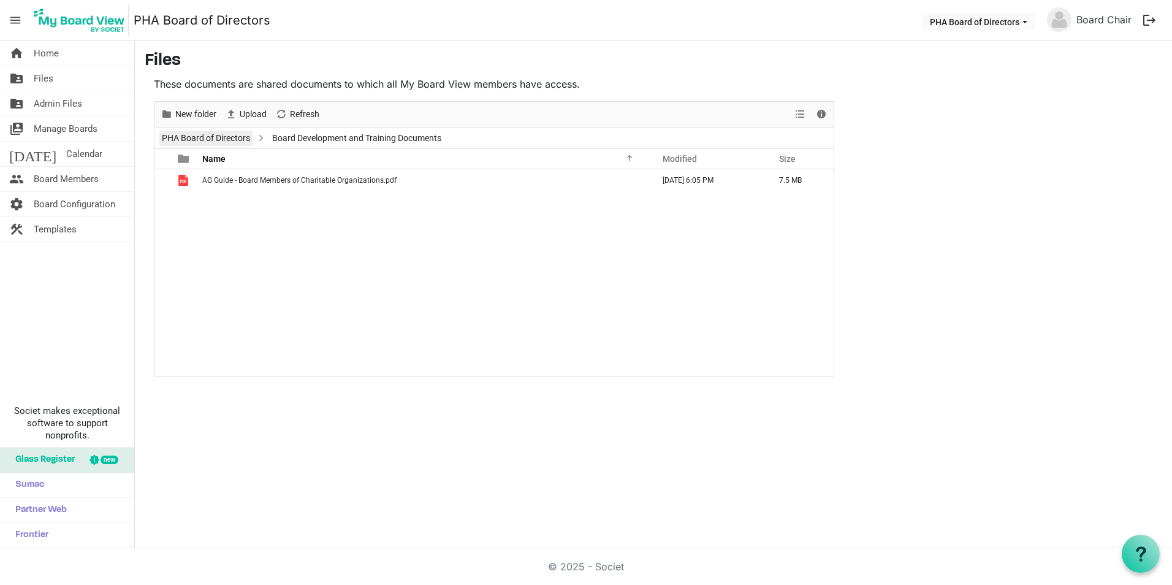
click at [190, 138] on link "PHA Board of Directors" at bounding box center [205, 138] width 93 height 15
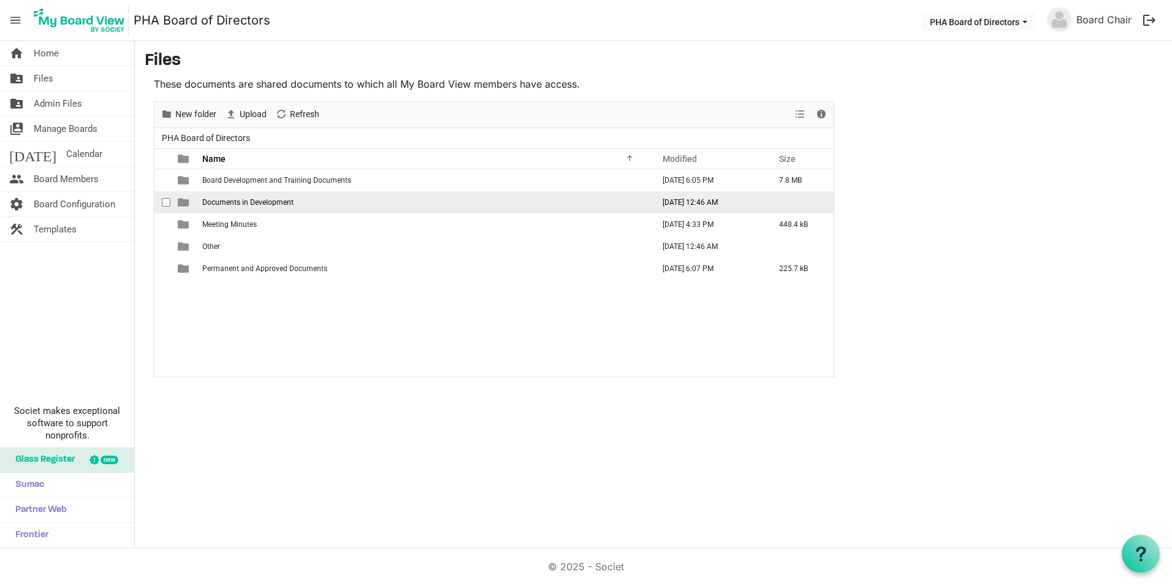
click at [241, 198] on span "Documents in Development" at bounding box center [247, 202] width 91 height 9
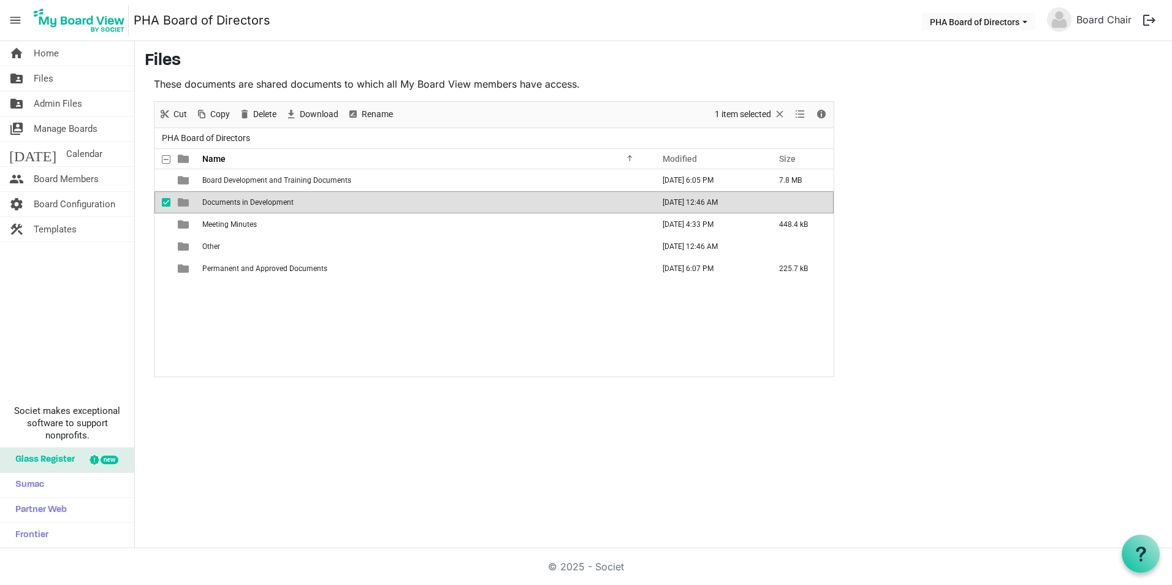
click at [241, 198] on span "Documents in Development" at bounding box center [247, 202] width 91 height 9
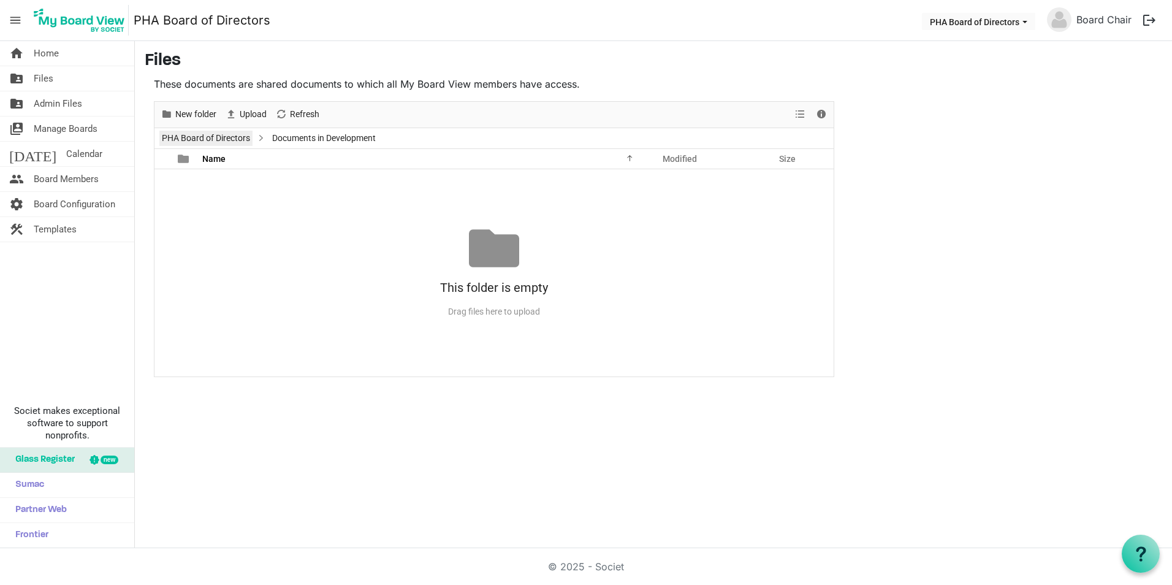
click at [224, 138] on link "PHA Board of Directors" at bounding box center [205, 138] width 93 height 15
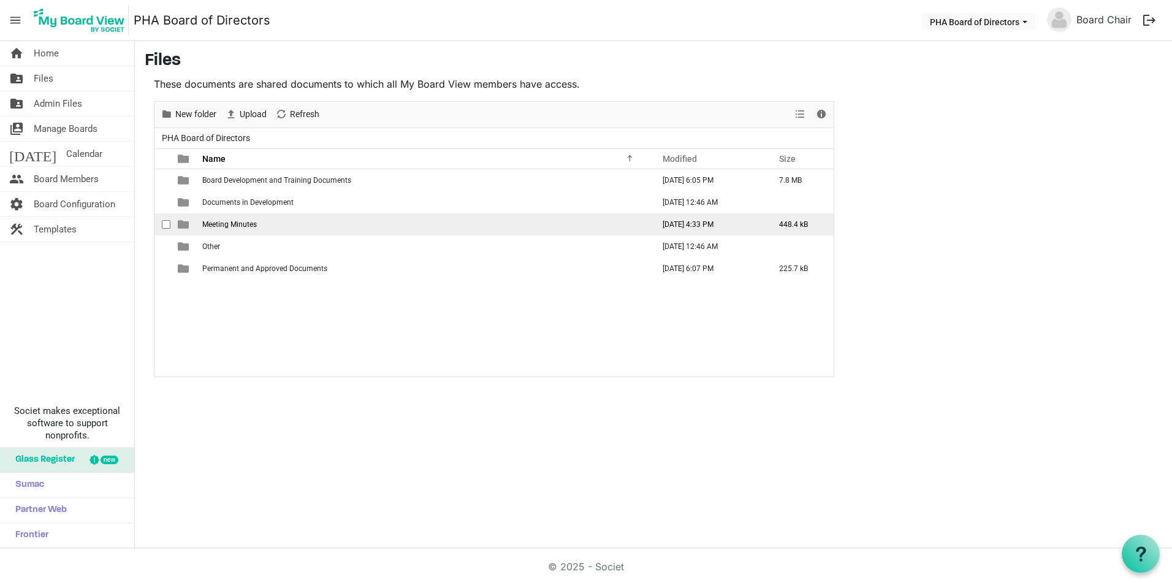
click at [227, 220] on span "Meeting Minutes" at bounding box center [229, 224] width 55 height 9
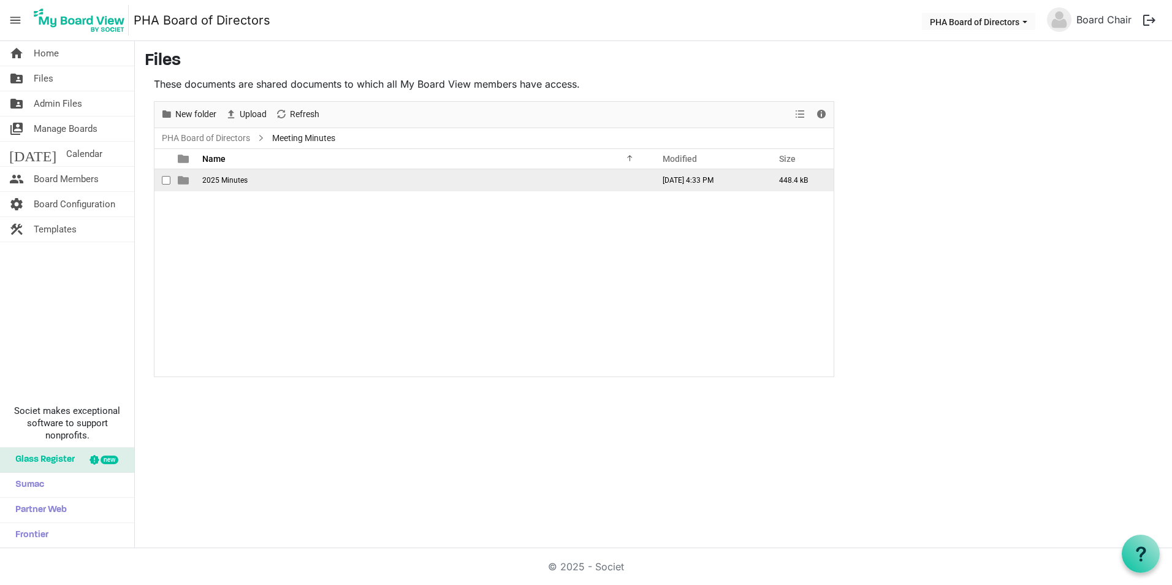
click at [226, 177] on span "2025 Minutes" at bounding box center [224, 180] width 45 height 9
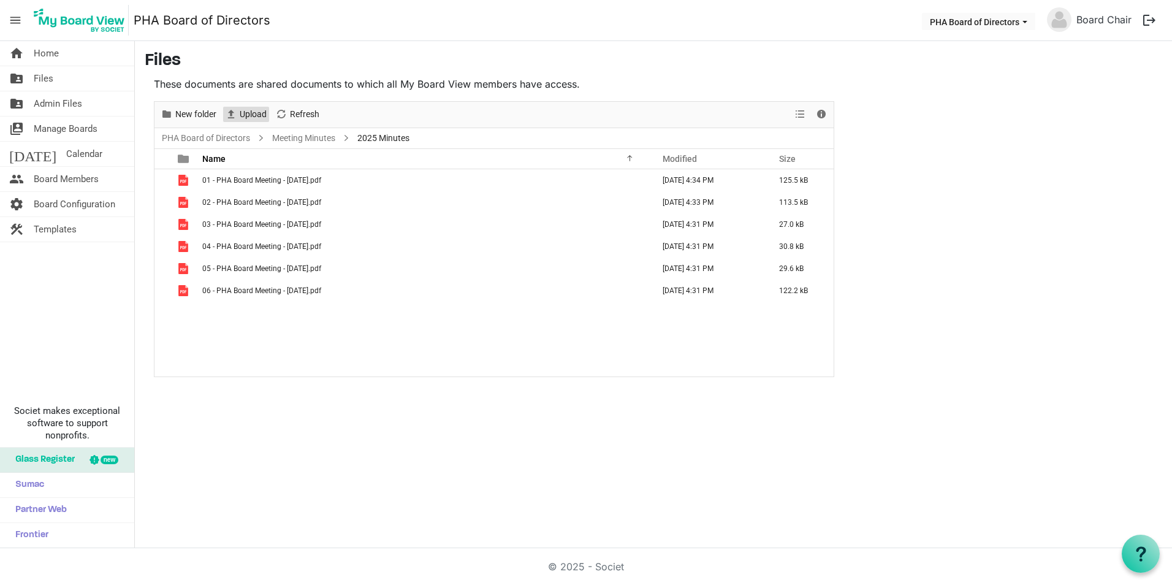
click at [236, 113] on span "Upload" at bounding box center [231, 114] width 15 height 15
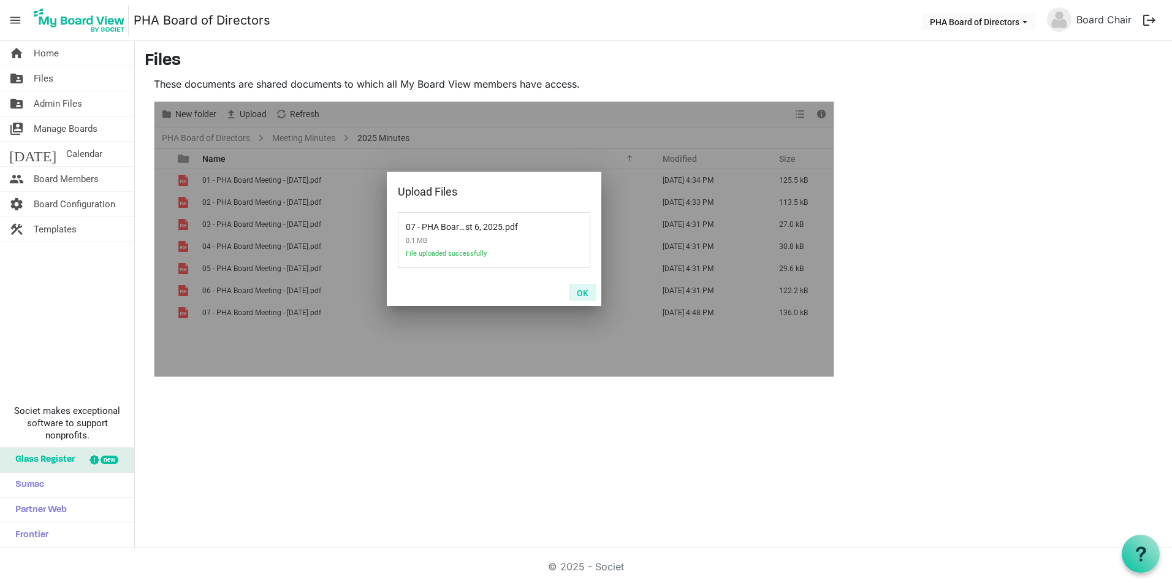
click at [584, 296] on button "OK" at bounding box center [583, 292] width 28 height 17
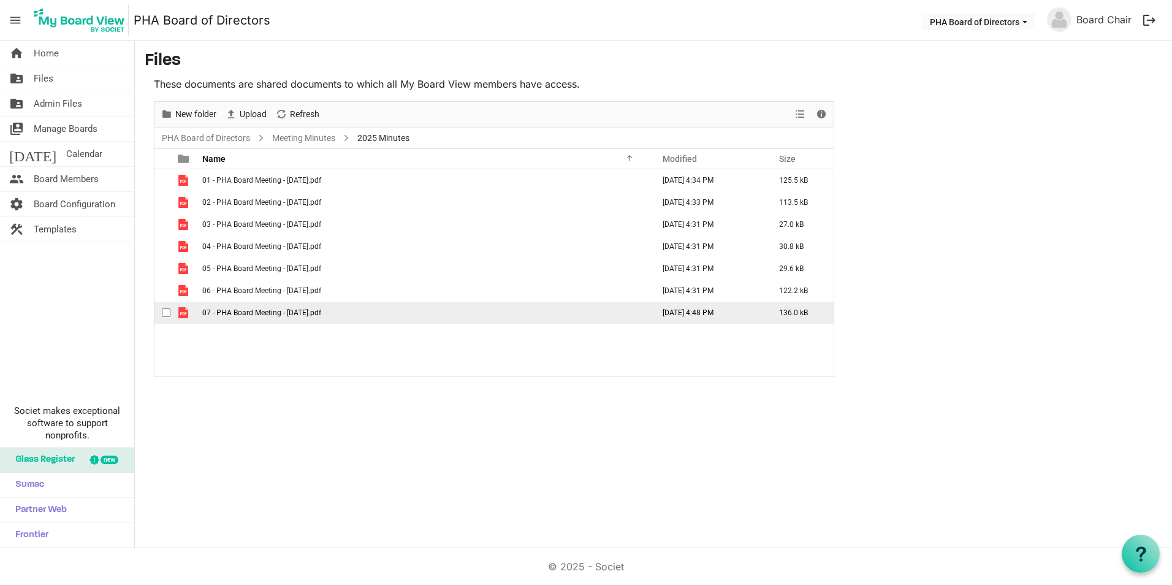
click at [166, 312] on span "checkbox" at bounding box center [166, 312] width 9 height 9
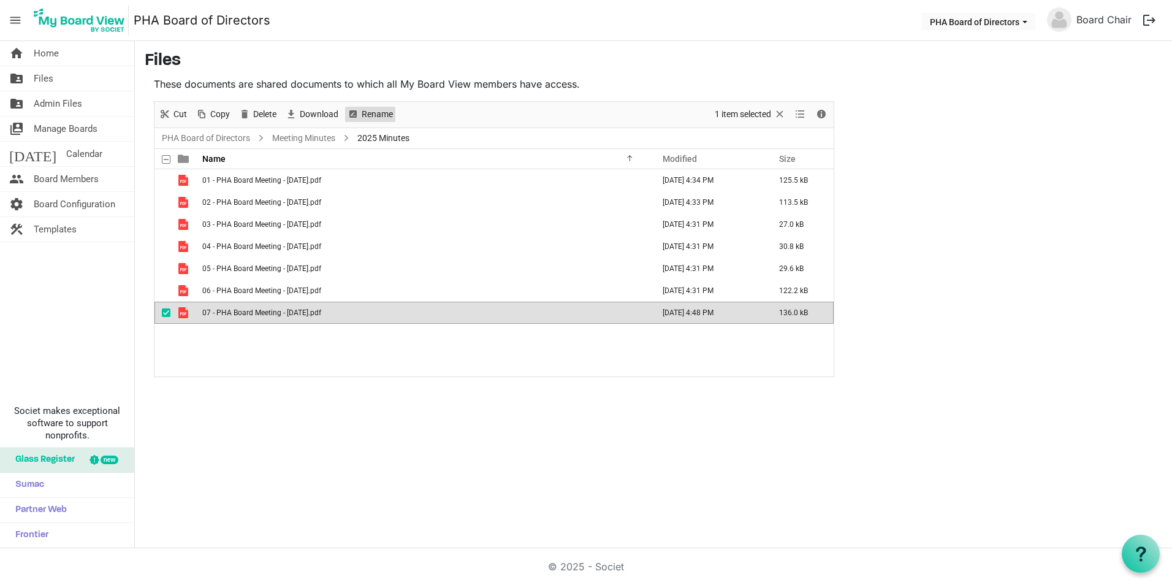
click at [356, 114] on span "Rename" at bounding box center [353, 114] width 15 height 15
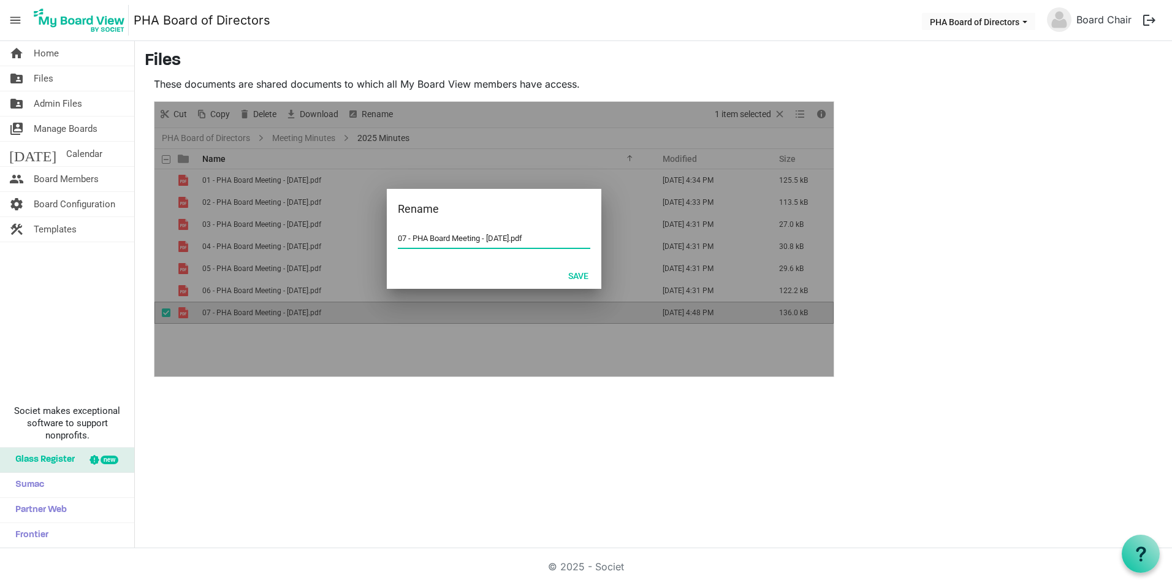
click at [410, 240] on input "07 - PHA Board Meeting - August 6, 2025.pdf" at bounding box center [494, 238] width 193 height 18
click at [407, 240] on input "07 - PHA Board Meeting - August 6, 2025.pdf" at bounding box center [494, 238] width 193 height 18
click at [576, 273] on button "Save" at bounding box center [578, 275] width 36 height 17
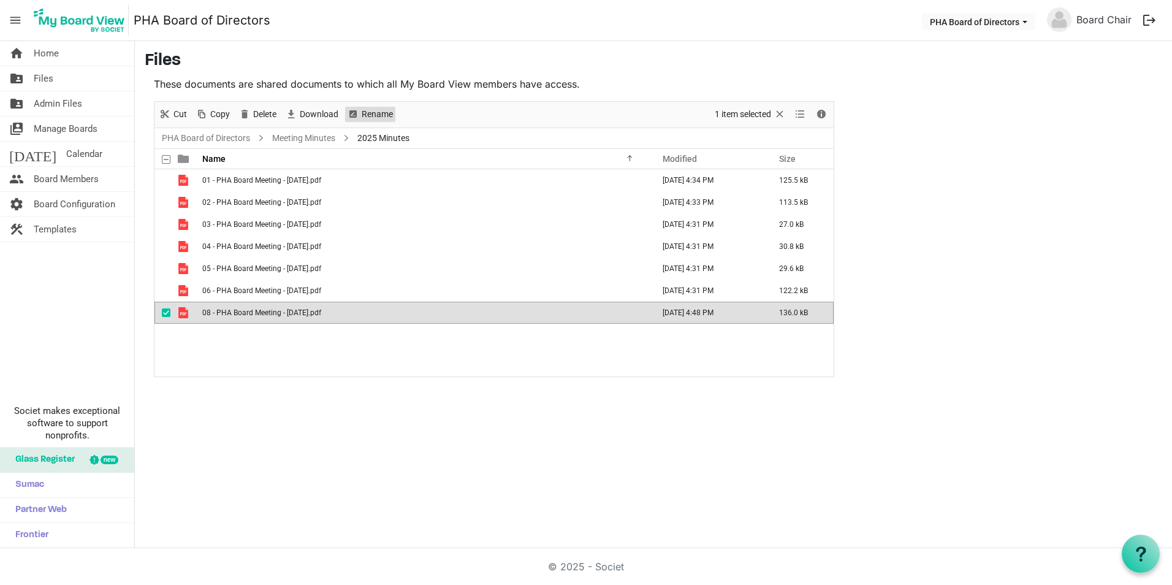
click at [357, 109] on span "Rename" at bounding box center [353, 114] width 15 height 15
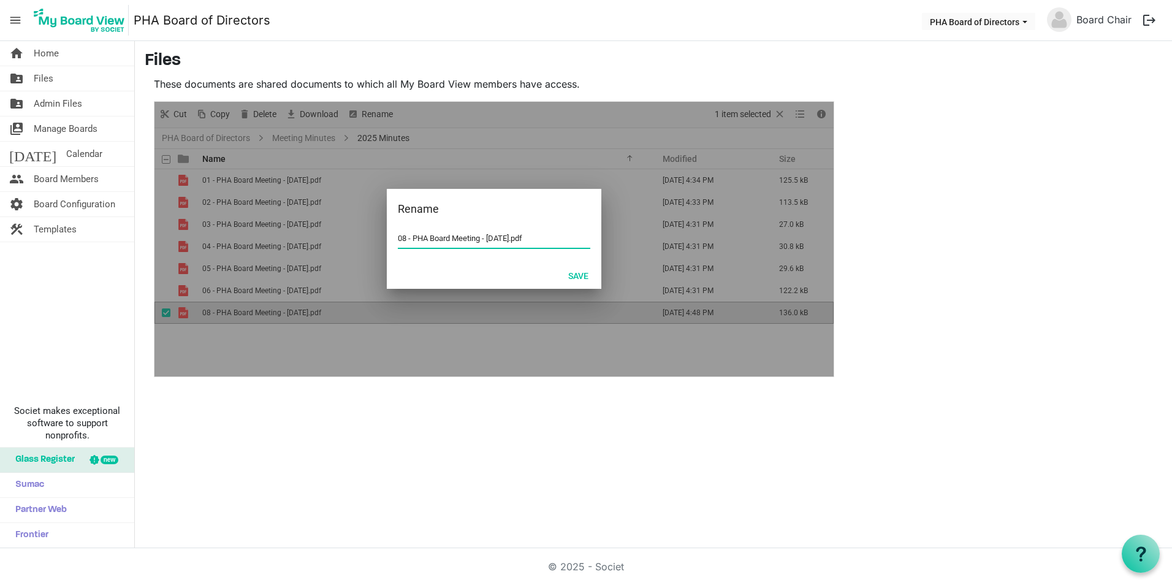
click at [406, 235] on input "08 - PHA Board Meeting - August 6, 2025.pdf" at bounding box center [494, 238] width 193 height 18
click at [581, 278] on button "Save" at bounding box center [578, 275] width 36 height 17
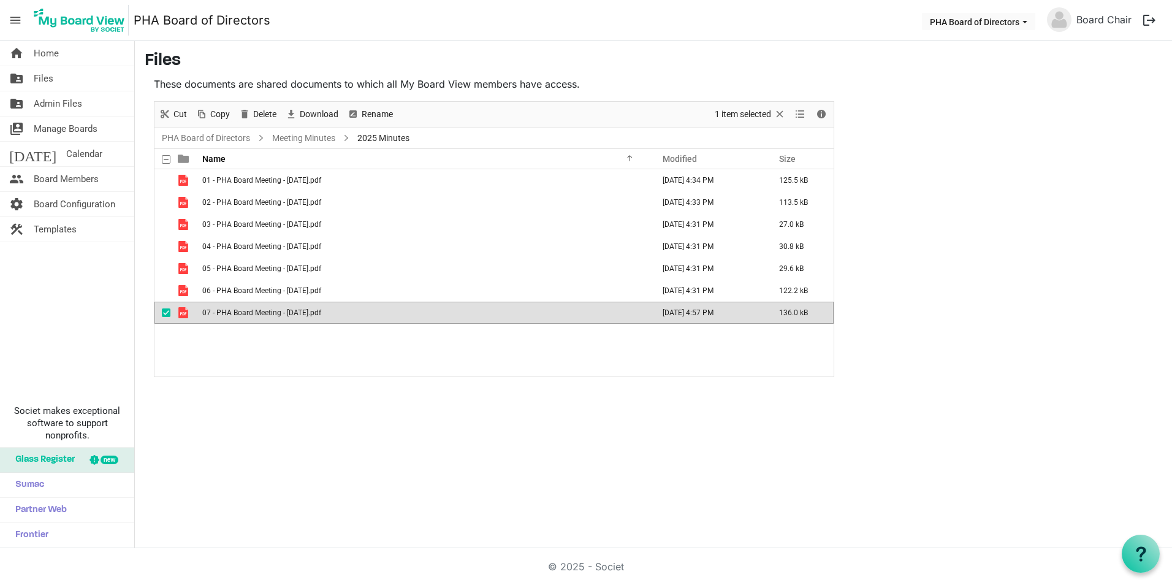
click at [167, 312] on span "checkbox" at bounding box center [166, 312] width 9 height 9
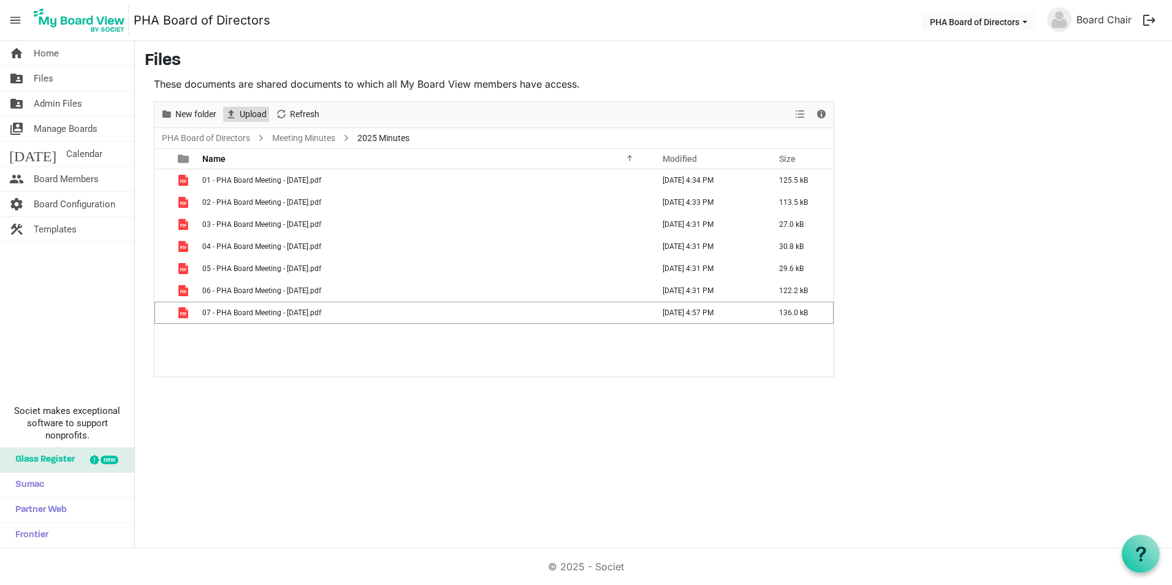
click at [259, 109] on span "Upload" at bounding box center [253, 114] width 29 height 15
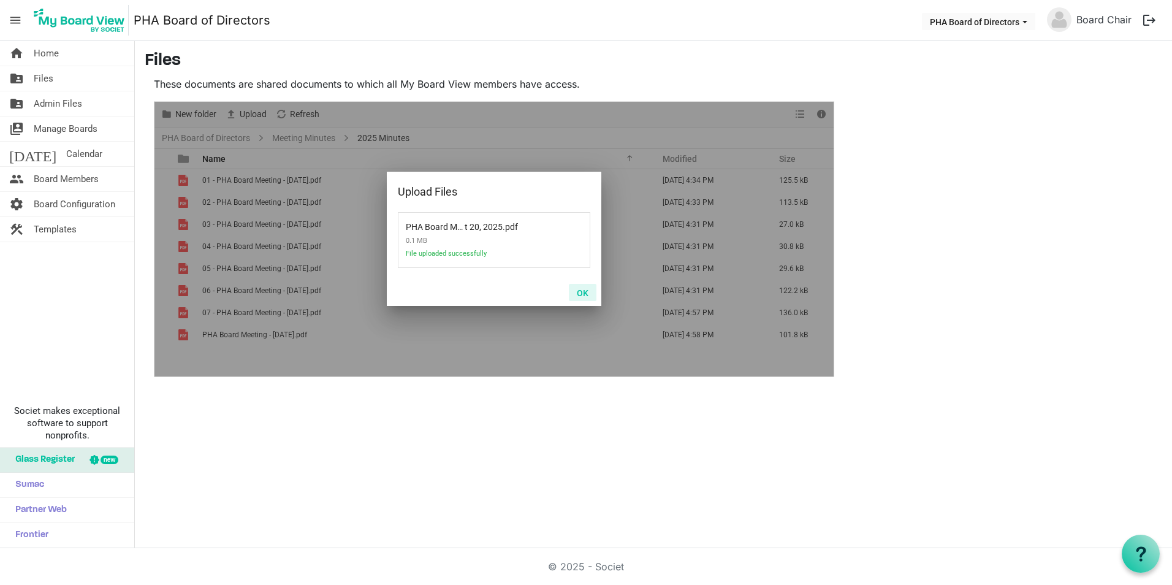
click at [589, 293] on button "OK" at bounding box center [583, 292] width 28 height 17
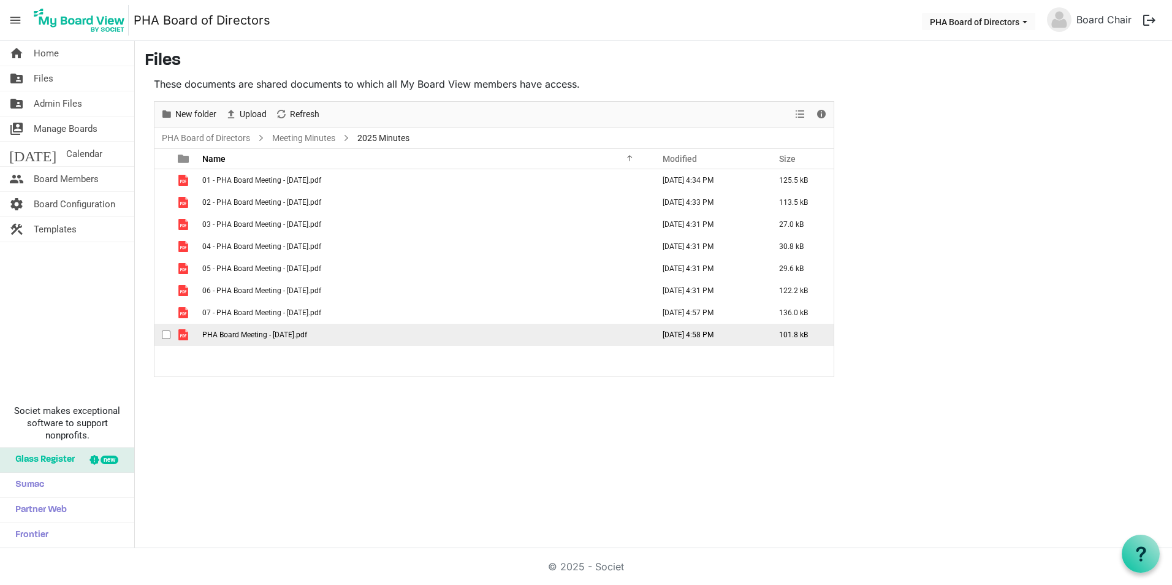
click at [164, 336] on span "checkbox" at bounding box center [166, 335] width 9 height 9
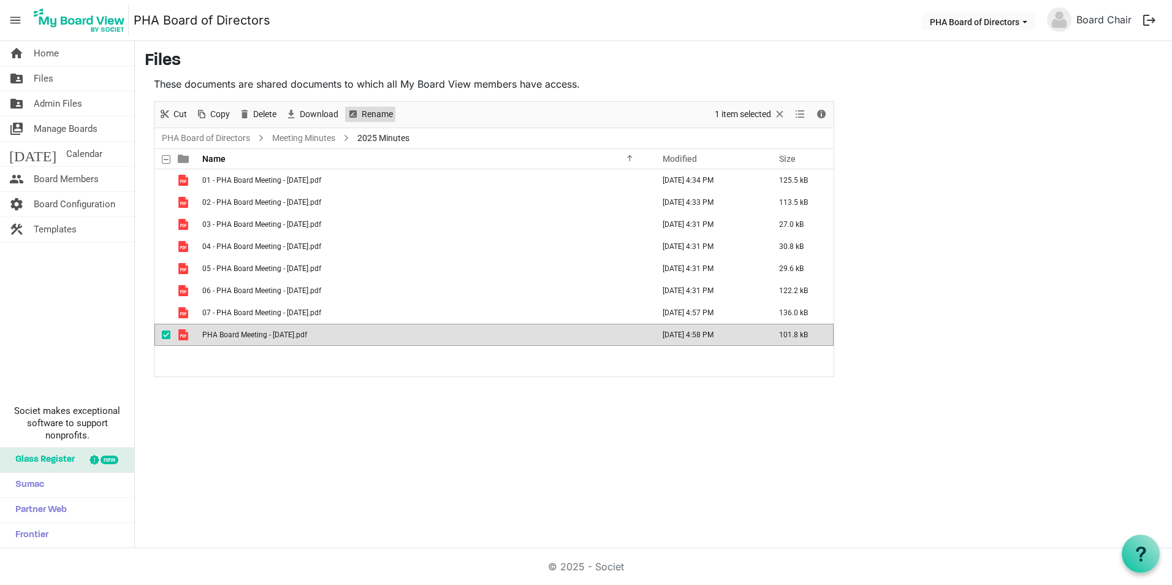
click at [364, 109] on span "Rename" at bounding box center [378, 114] width 34 height 15
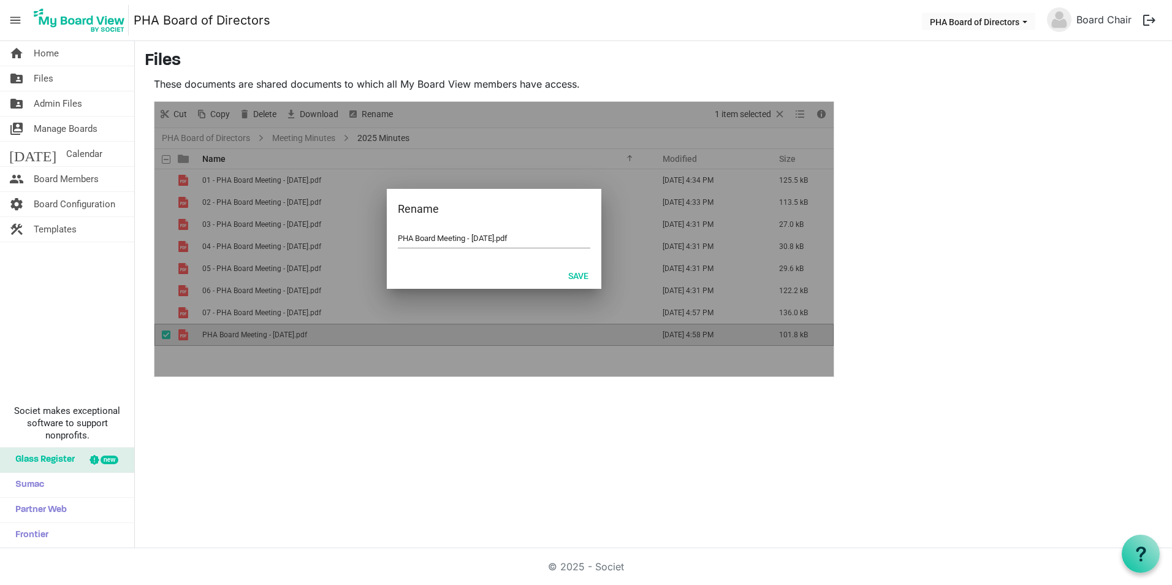
click at [397, 239] on div "PHA Board Meeting - August 20, 2025.pdf" at bounding box center [494, 245] width 215 height 32
click at [400, 238] on input "PHA Board Meeting - August 20, 2025.pdf" at bounding box center [494, 238] width 193 height 18
type input "08 - PHA Board Meeting - [DATE].pdf"
click at [583, 274] on button "Save" at bounding box center [578, 275] width 36 height 17
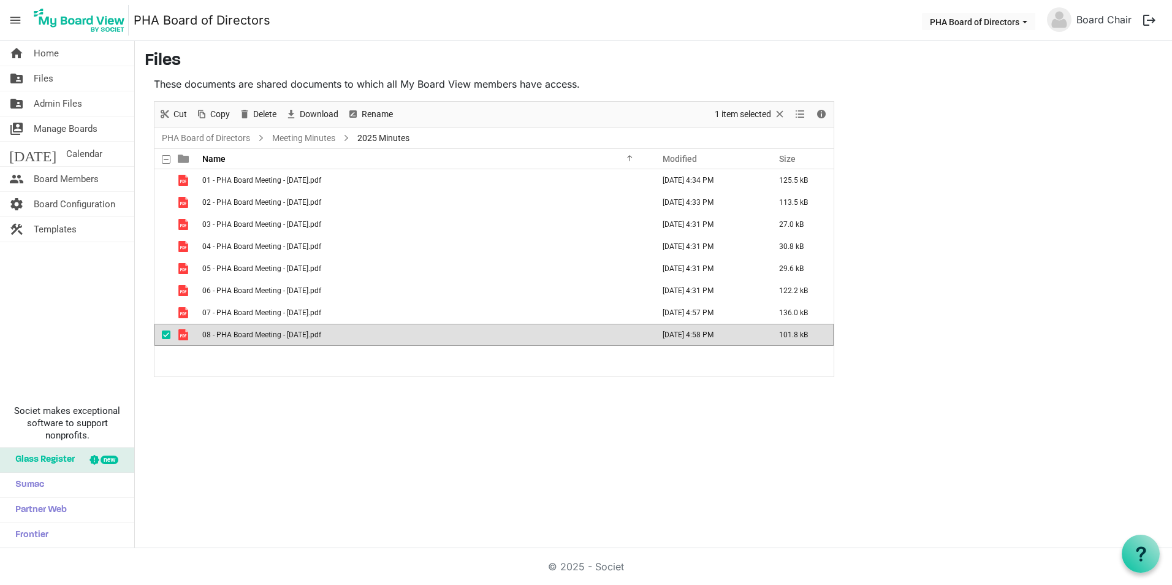
click at [432, 431] on div "home Home folder_shared Files folder_shared Admin Files switch_account Manage B…" at bounding box center [586, 294] width 1172 height 507
click at [66, 153] on span "Calendar" at bounding box center [84, 154] width 36 height 25
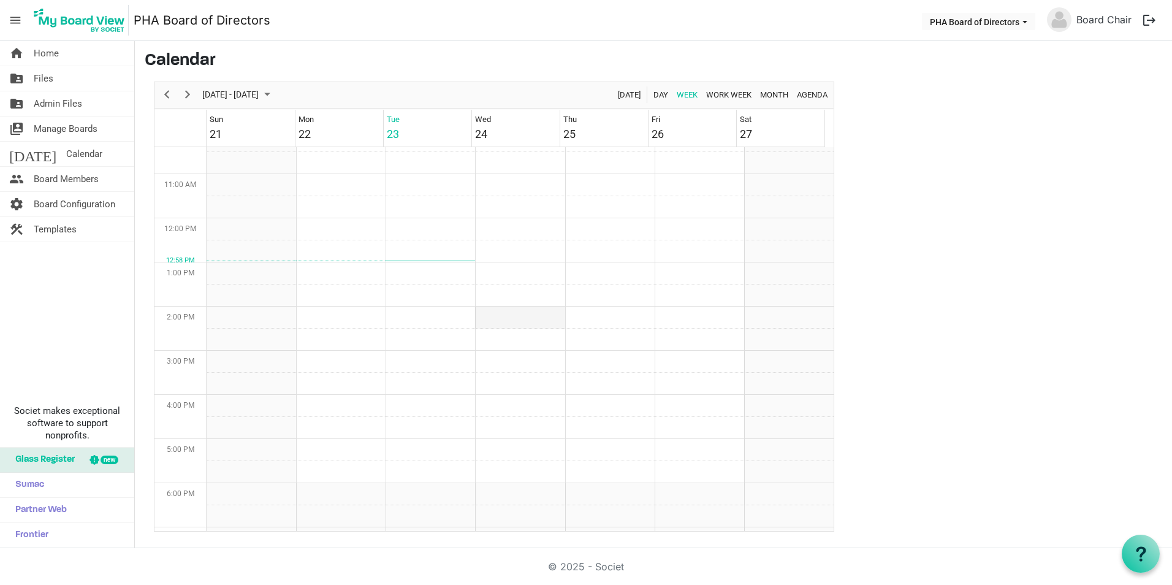
scroll to position [520, 0]
click at [53, 59] on span "Home" at bounding box center [46, 53] width 25 height 25
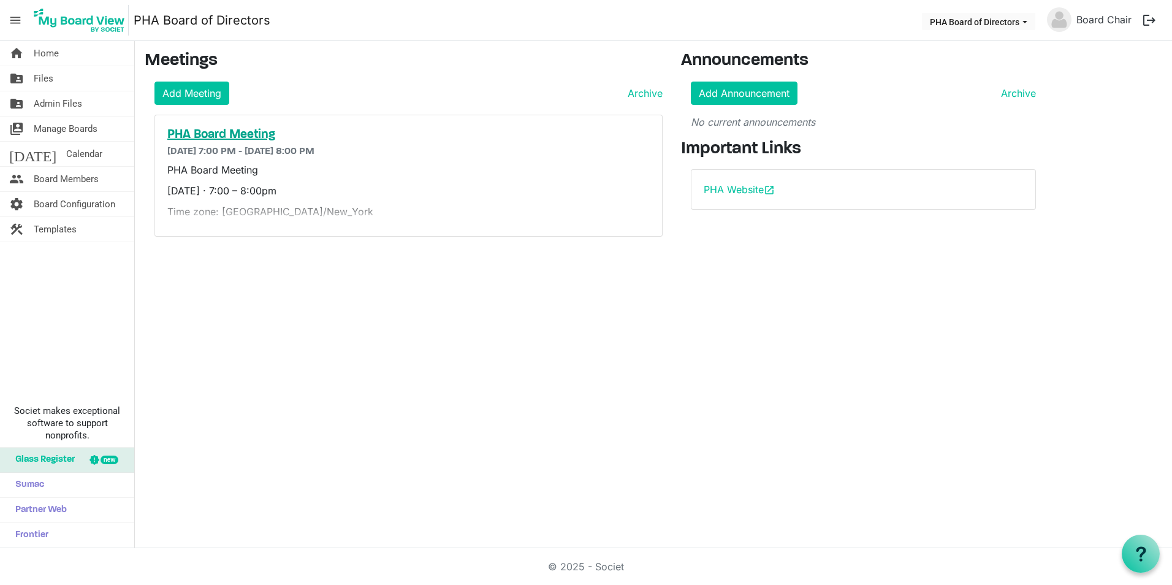
click at [262, 135] on h5 "PHA Board Meeting" at bounding box center [408, 135] width 483 height 15
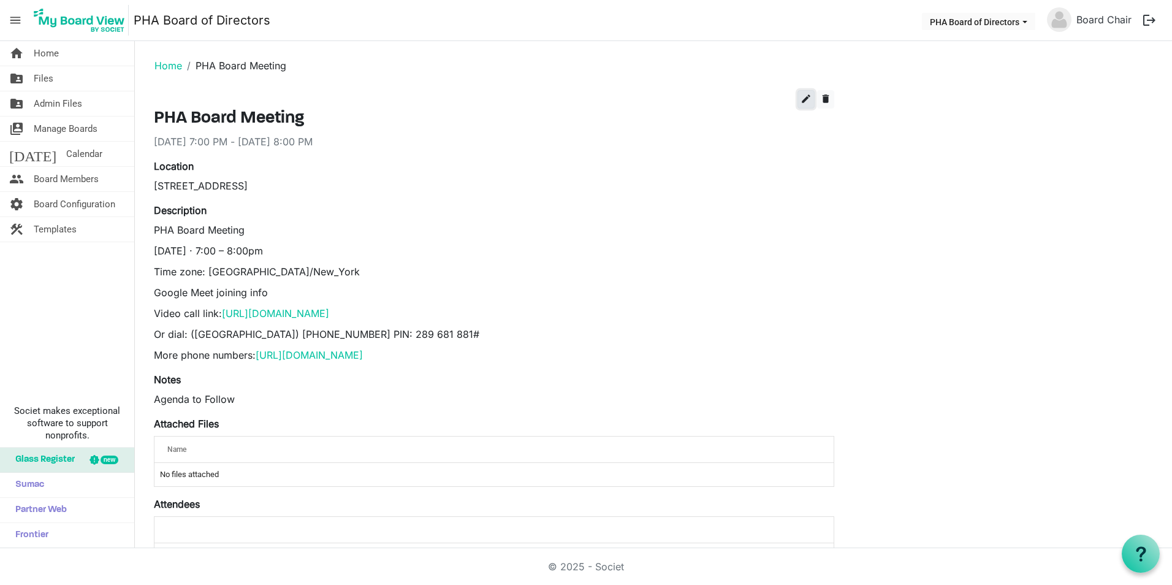
click at [800, 103] on button "edit" at bounding box center [806, 99] width 17 height 18
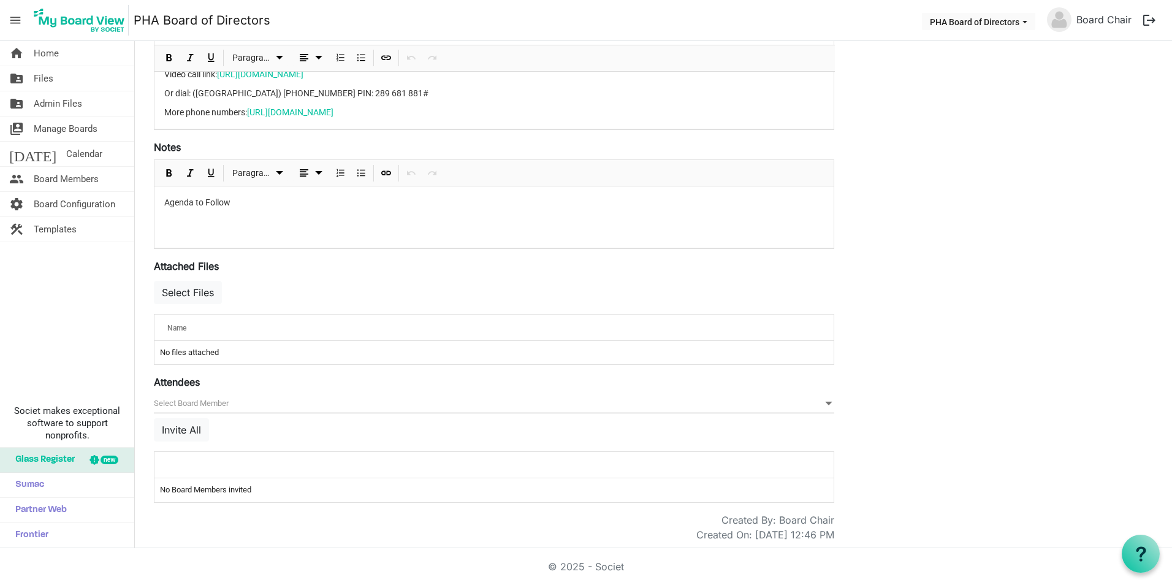
scroll to position [325, 0]
click at [186, 281] on button "Select Files" at bounding box center [188, 288] width 68 height 23
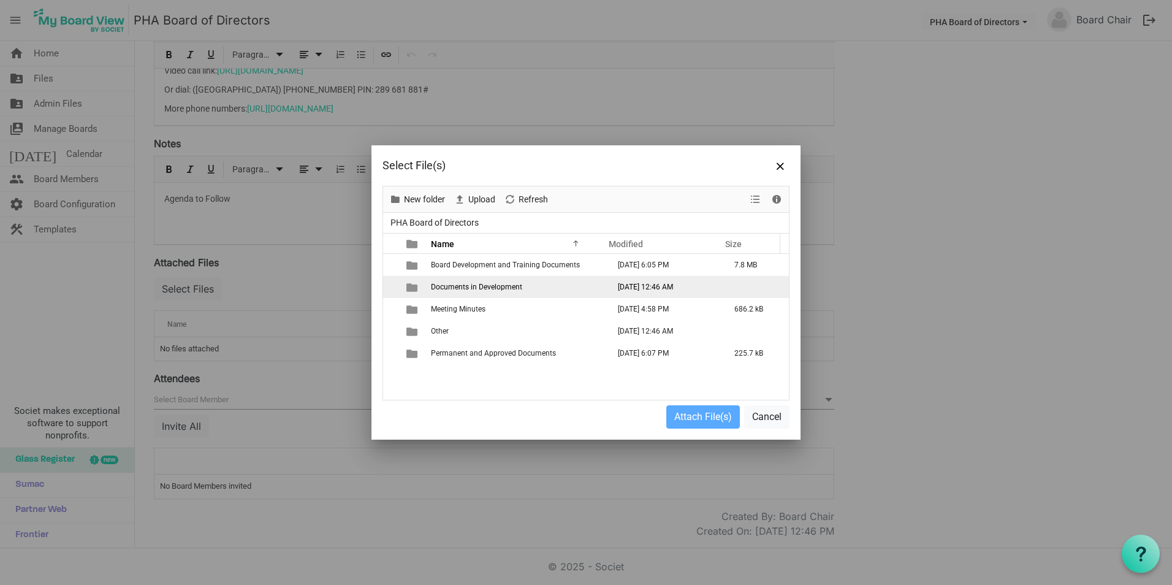
click at [448, 291] on span "Documents in Development" at bounding box center [476, 287] width 91 height 9
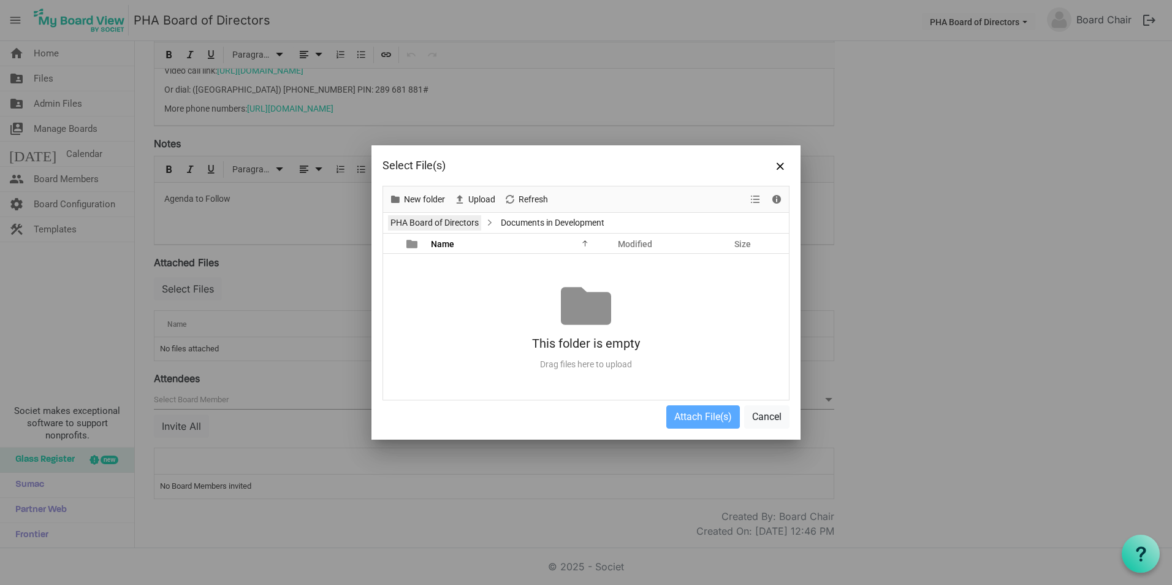
click at [471, 229] on link "PHA Board of Directors" at bounding box center [434, 222] width 93 height 15
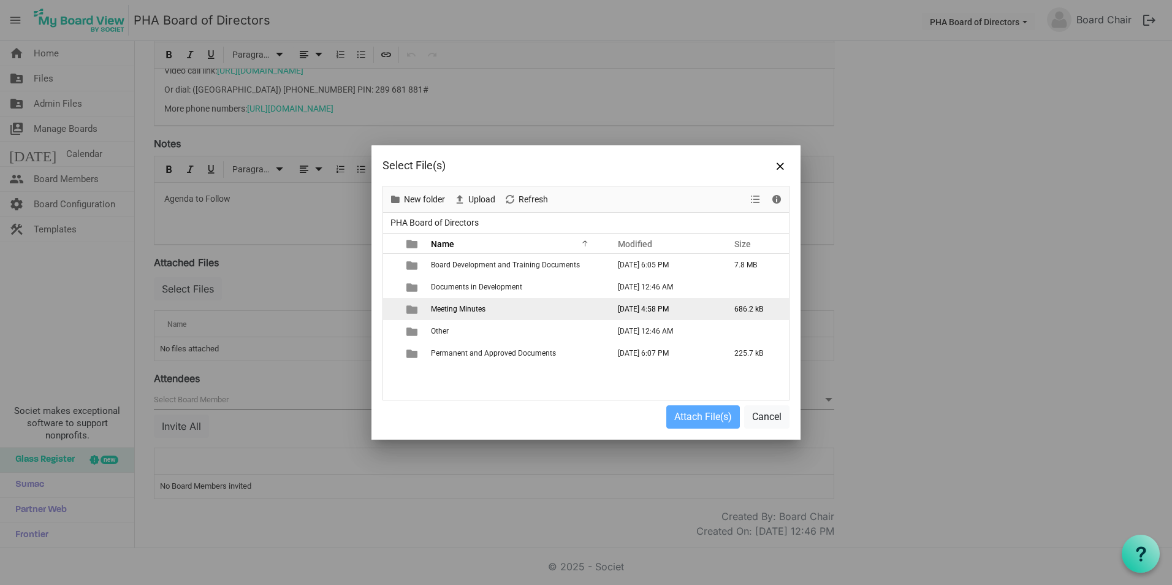
click at [462, 313] on span "Meeting Minutes" at bounding box center [458, 309] width 55 height 9
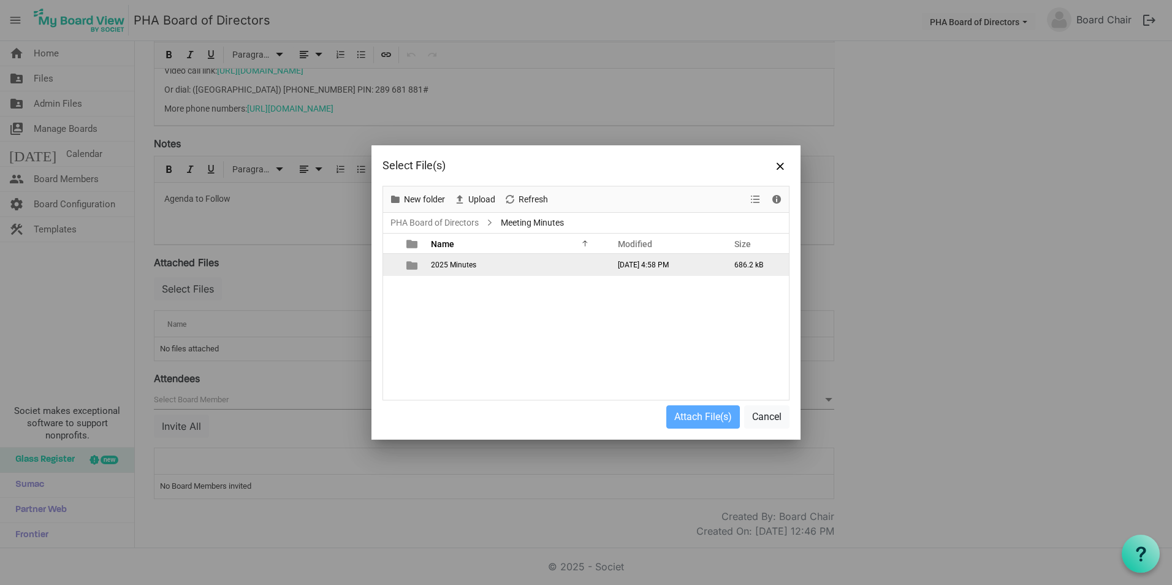
click at [445, 267] on span "2025 Minutes" at bounding box center [453, 265] width 45 height 9
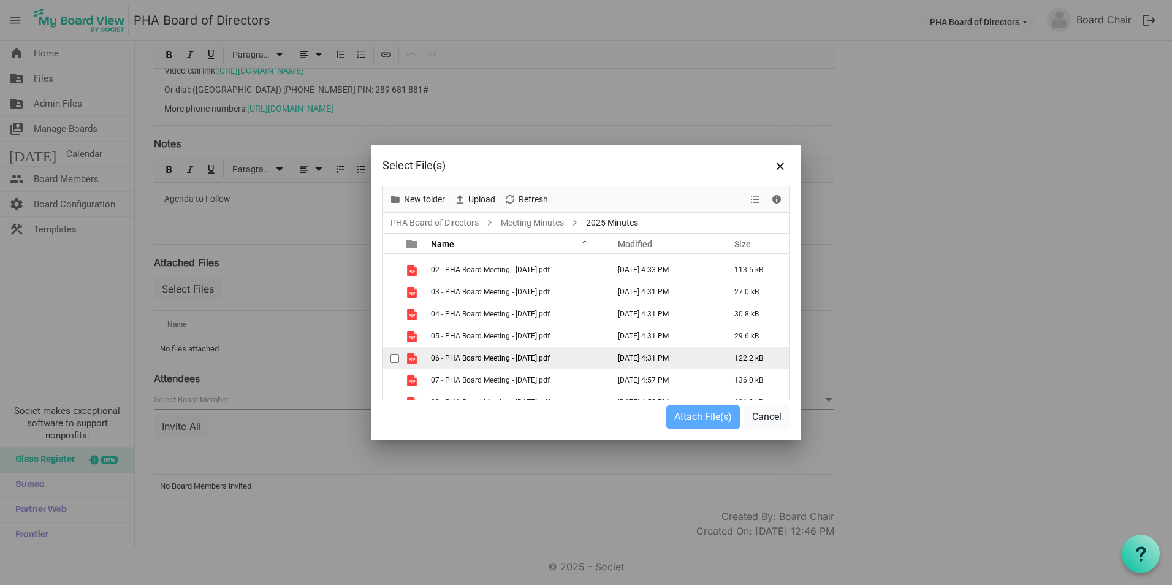
scroll to position [31, 0]
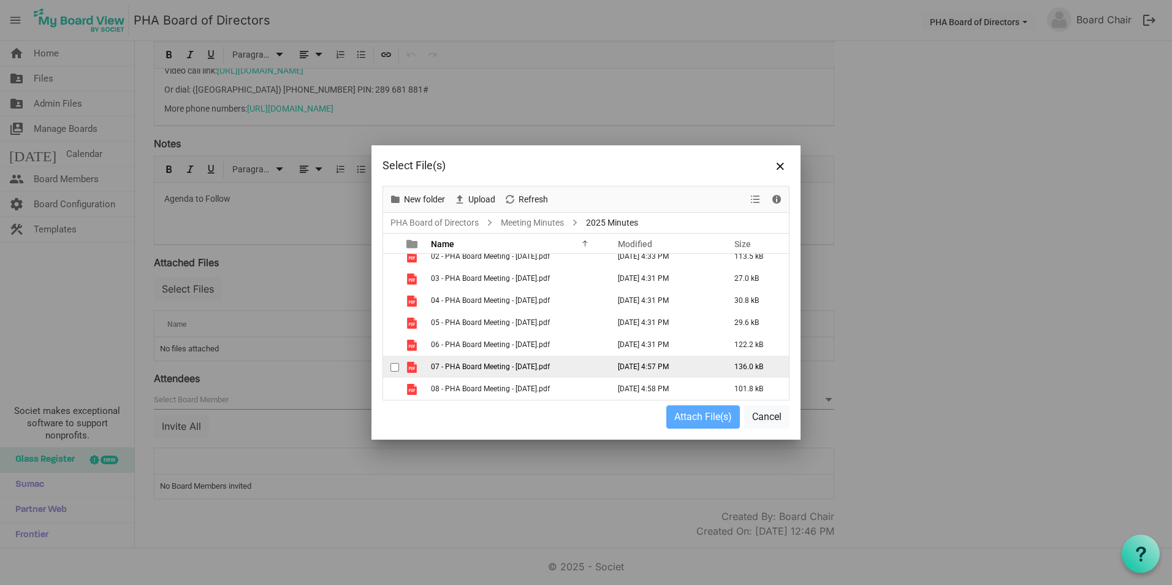
click at [396, 369] on span "checkbox" at bounding box center [395, 367] width 9 height 9
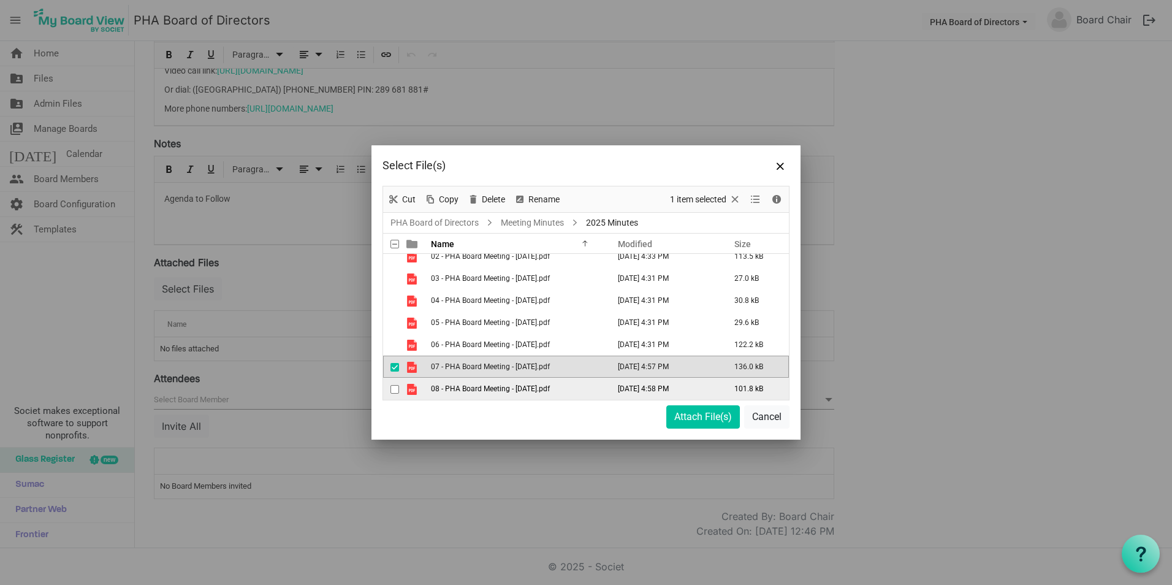
click at [396, 389] on span "checkbox" at bounding box center [395, 389] width 9 height 9
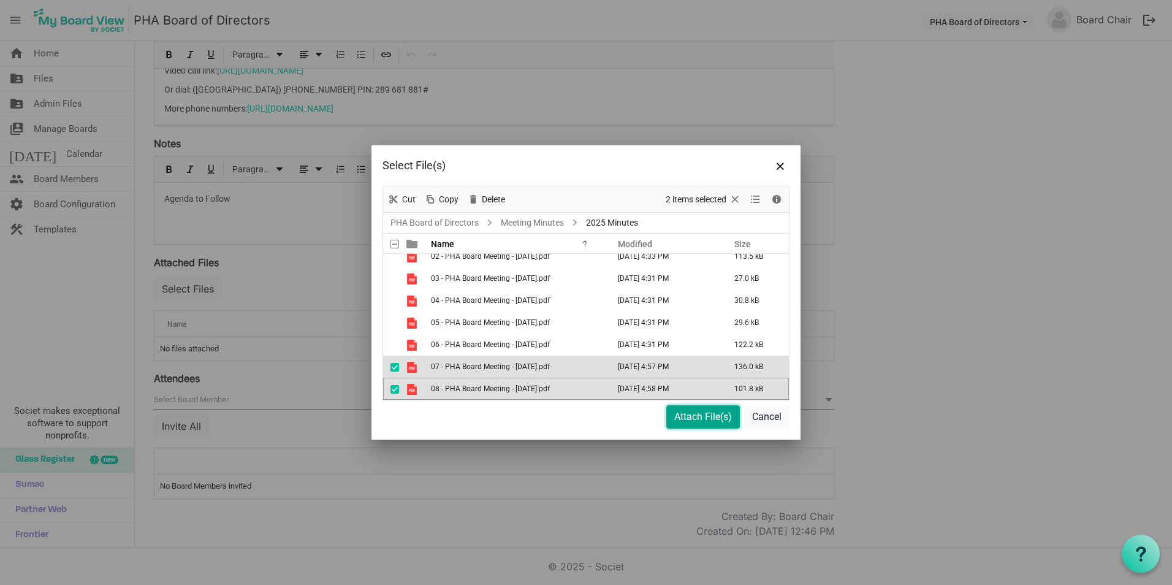
click at [704, 422] on button "Attach File(s)" at bounding box center [704, 416] width 74 height 23
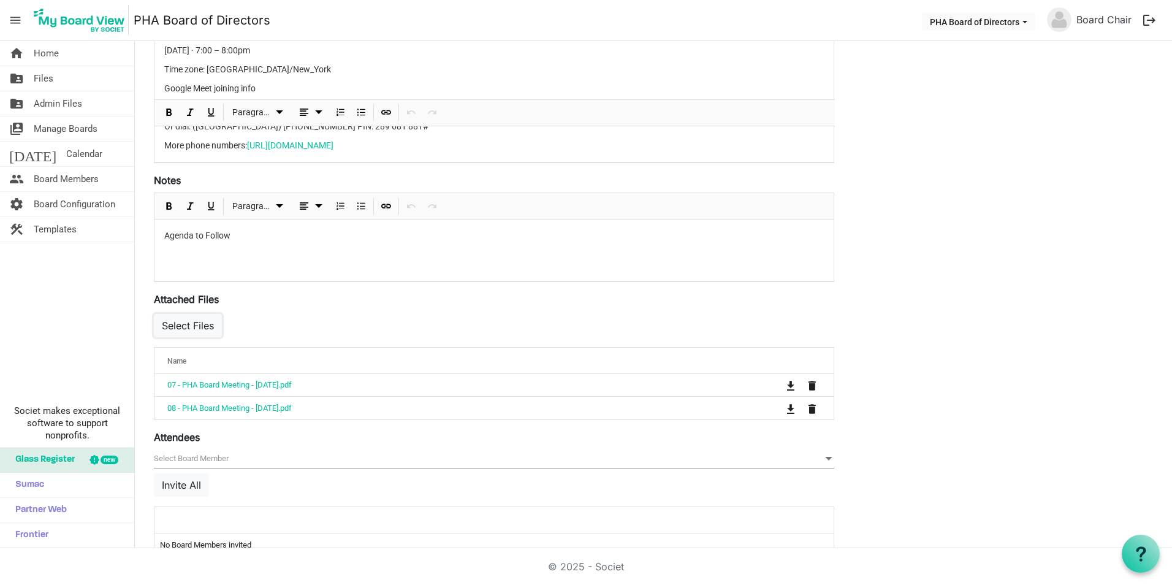
scroll to position [346, 0]
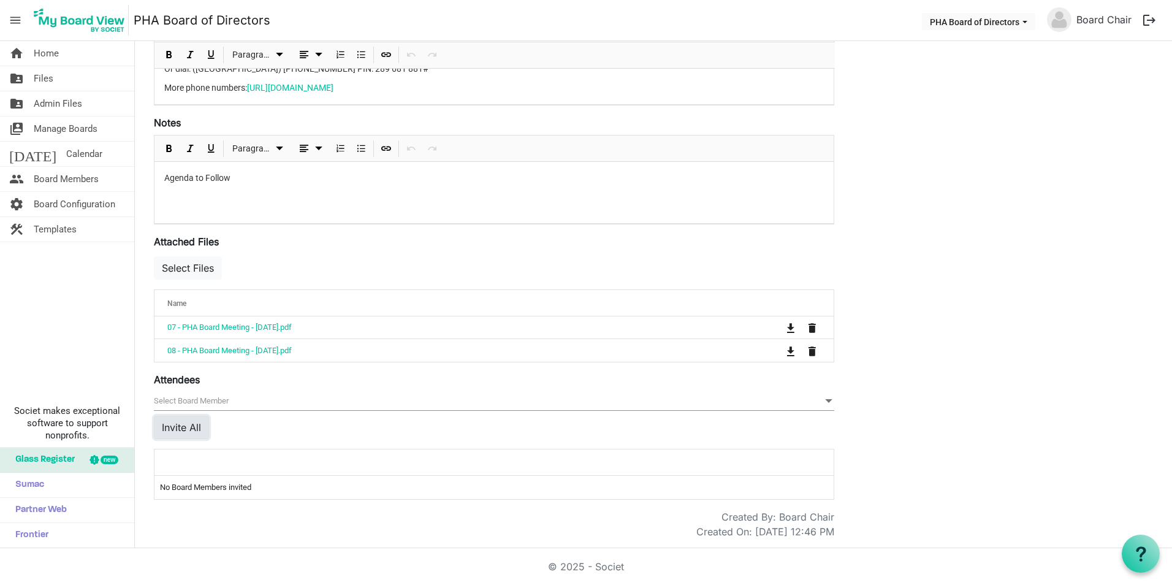
click at [189, 422] on button "Invite All" at bounding box center [181, 427] width 55 height 23
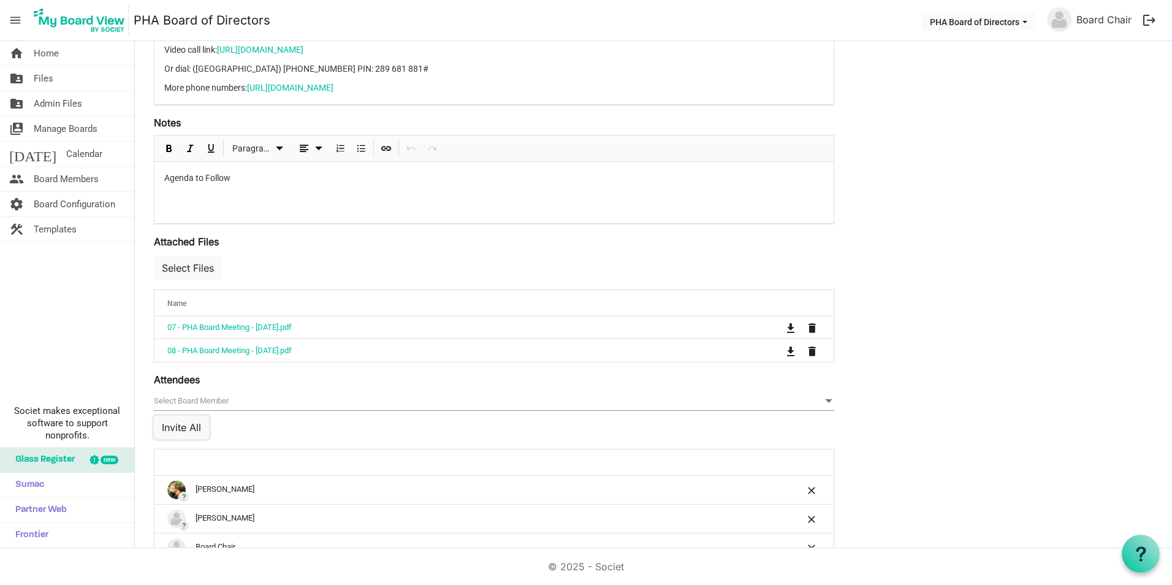
scroll to position [581, 0]
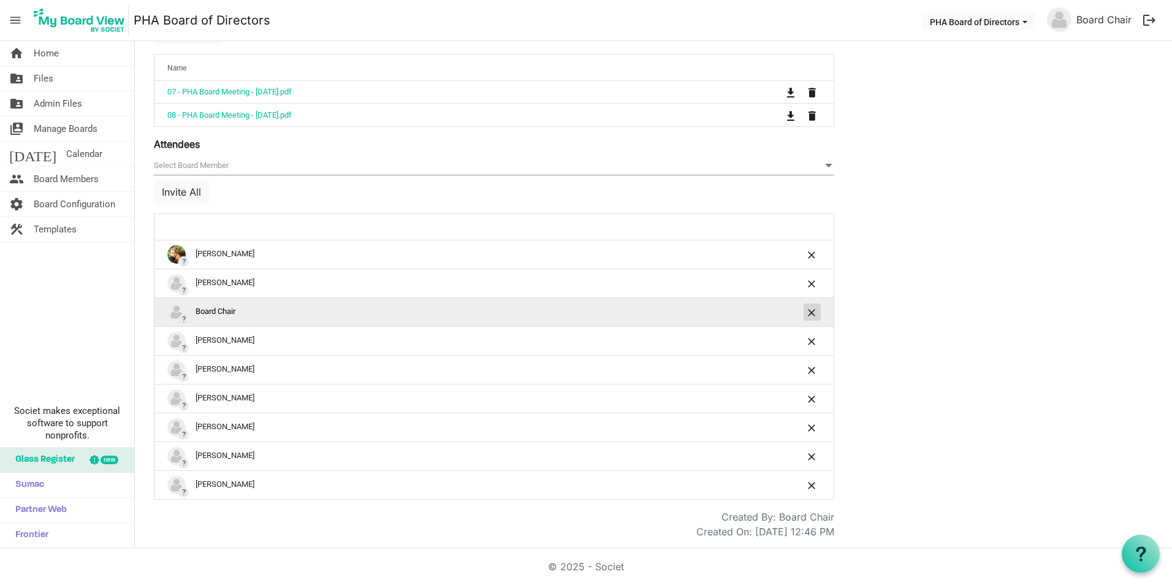
click at [812, 310] on span "is Command column column header" at bounding box center [812, 312] width 7 height 7
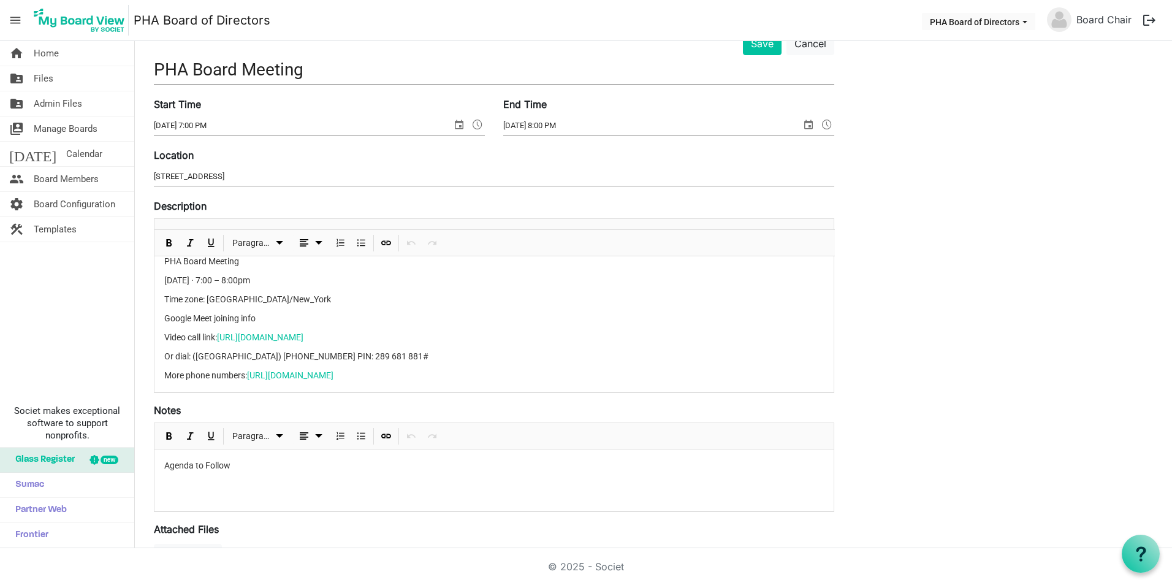
scroll to position [0, 0]
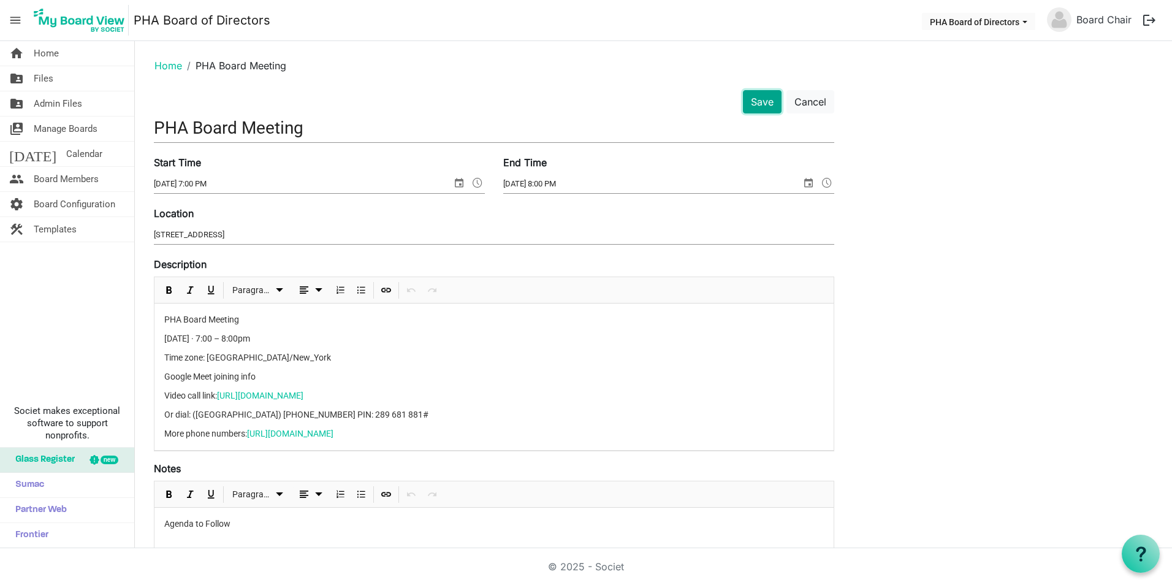
click at [757, 105] on button "Save" at bounding box center [762, 101] width 39 height 23
click at [755, 99] on button "Save" at bounding box center [762, 101] width 39 height 23
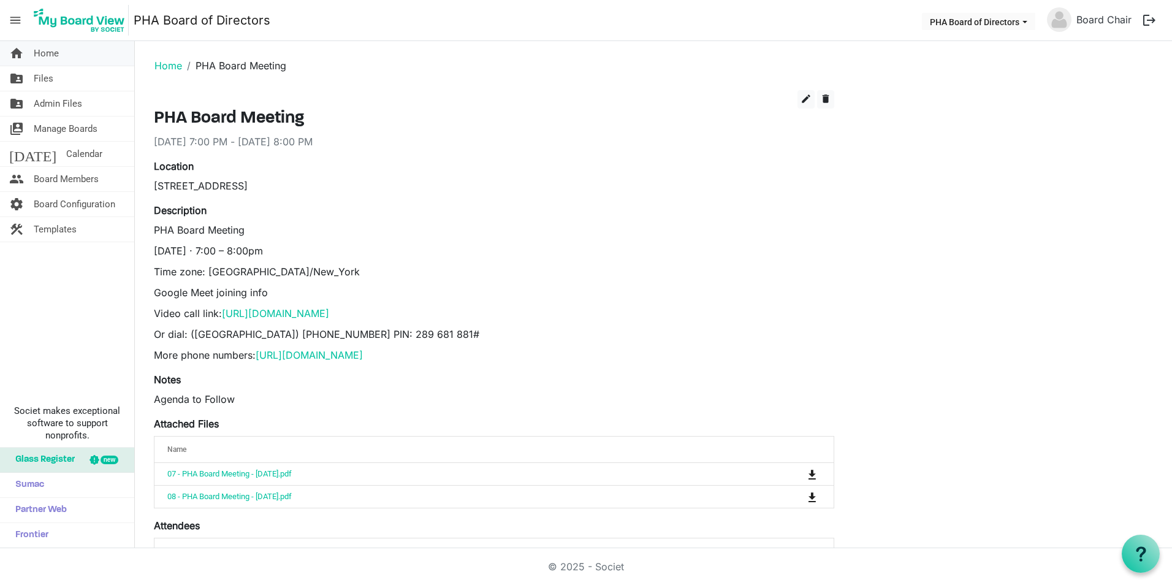
click at [45, 53] on span "Home" at bounding box center [46, 53] width 25 height 25
click at [1106, 26] on link "Board Chair" at bounding box center [1104, 19] width 65 height 25
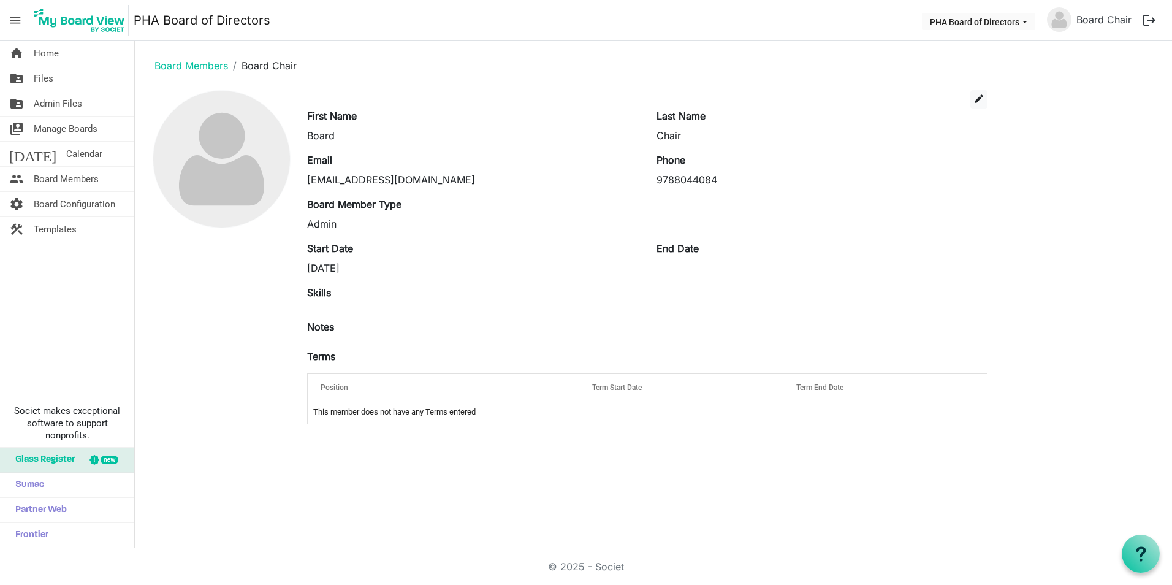
click at [1150, 18] on button "logout" at bounding box center [1150, 20] width 26 height 26
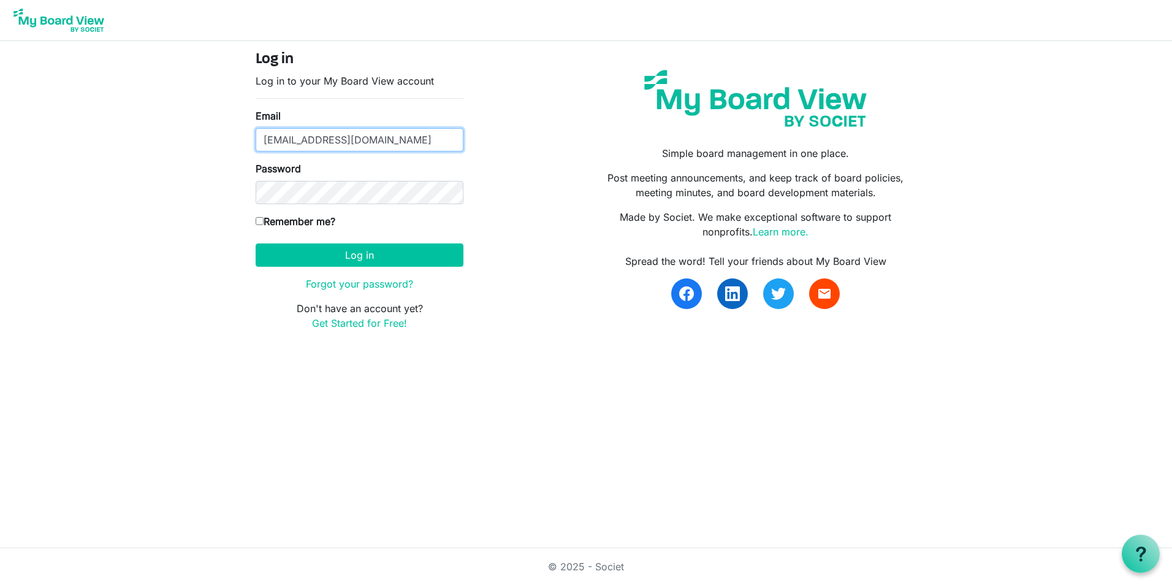
click at [427, 142] on input "[EMAIL_ADDRESS][DOMAIN_NAME]" at bounding box center [360, 139] width 208 height 23
click at [425, 142] on input "[EMAIL_ADDRESS][DOMAIN_NAME]" at bounding box center [360, 139] width 208 height 23
click at [425, 141] on input "[EMAIL_ADDRESS][DOMAIN_NAME]" at bounding box center [360, 139] width 208 height 23
type input "[PERSON_NAME][EMAIL_ADDRESS][DOMAIN_NAME]"
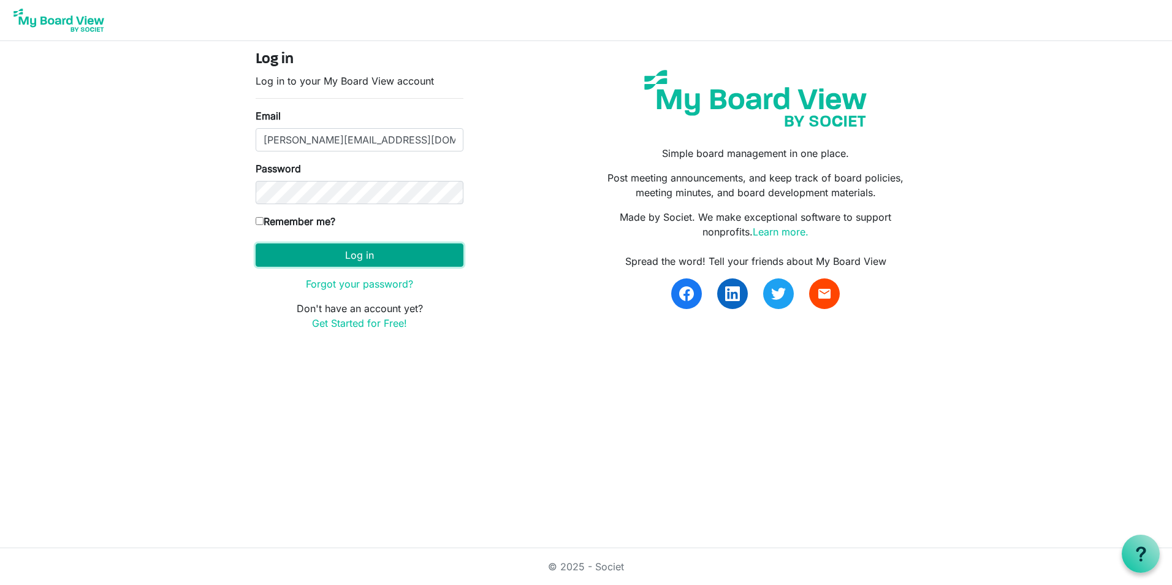
click at [355, 244] on button "Log in" at bounding box center [360, 254] width 208 height 23
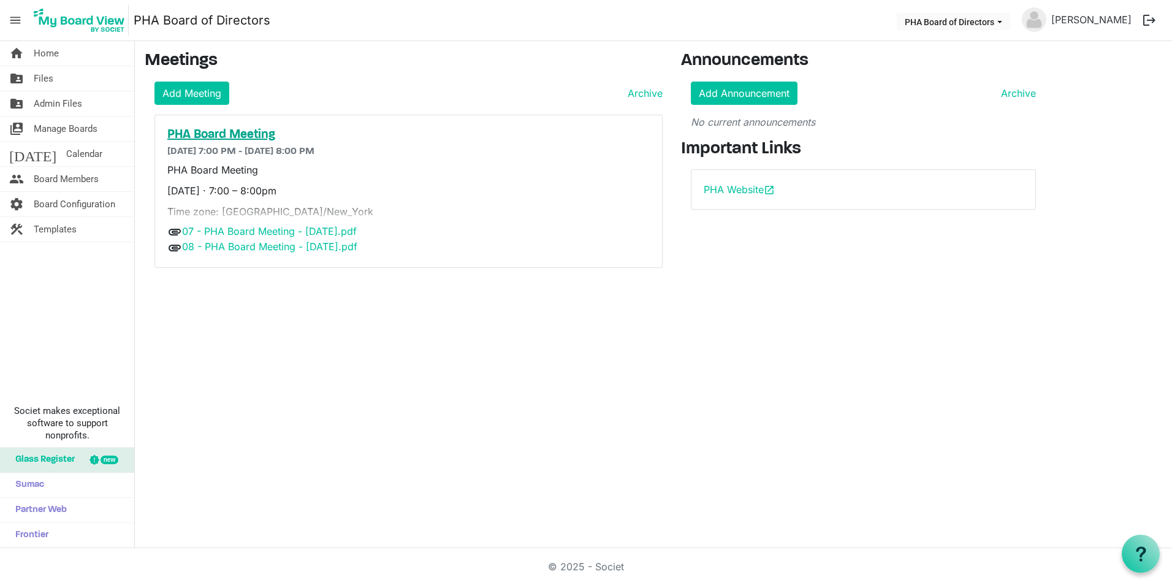
click at [236, 138] on h5 "PHA Board Meeting" at bounding box center [408, 135] width 483 height 15
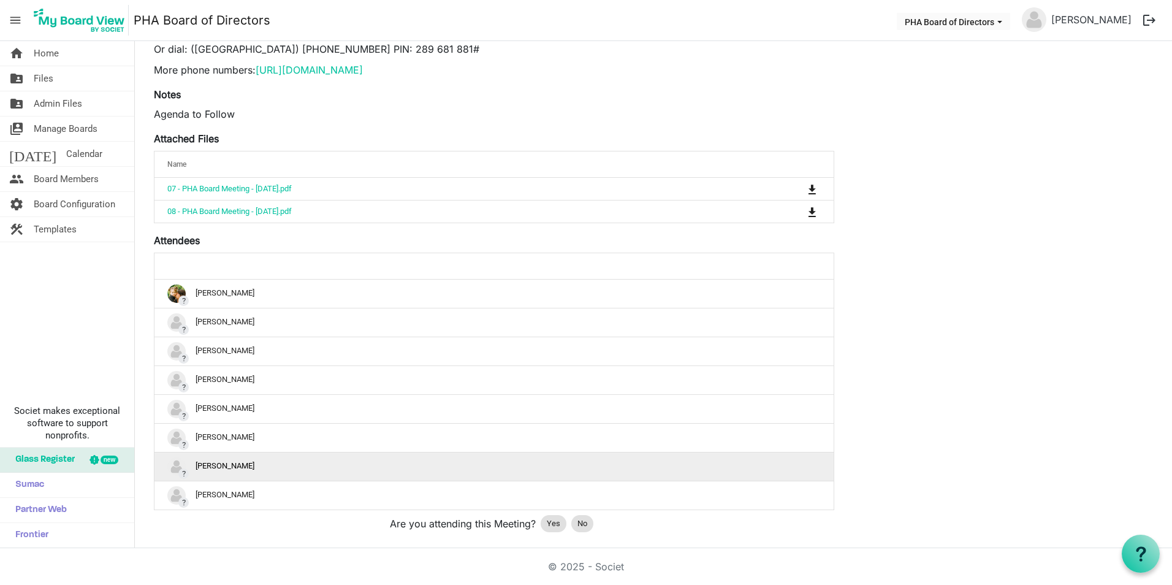
scroll to position [323, 0]
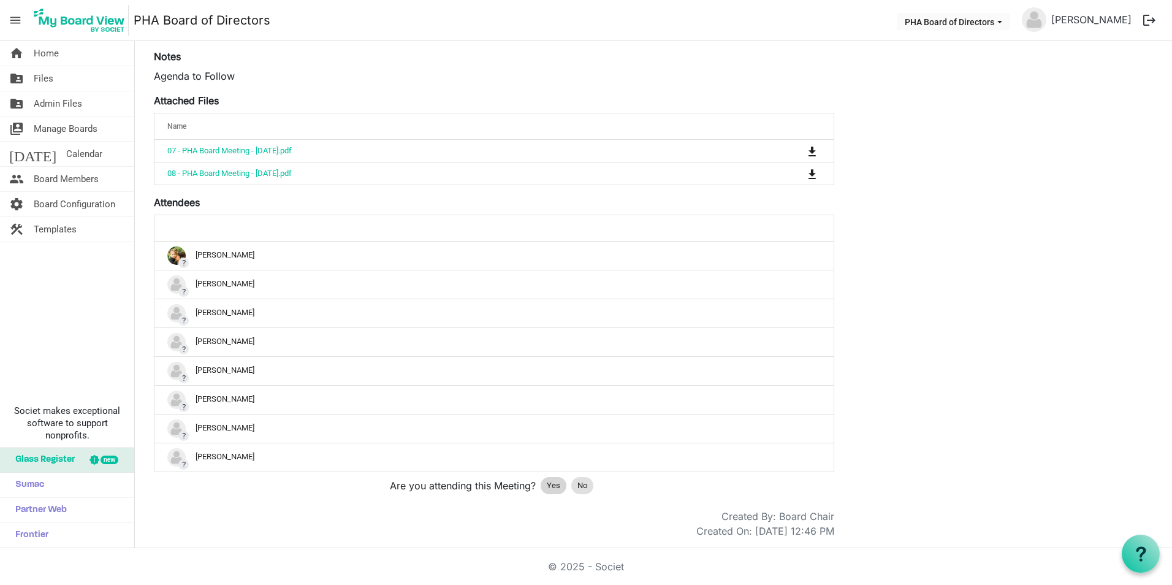
click at [549, 486] on span "Yes" at bounding box center [553, 486] width 13 height 12
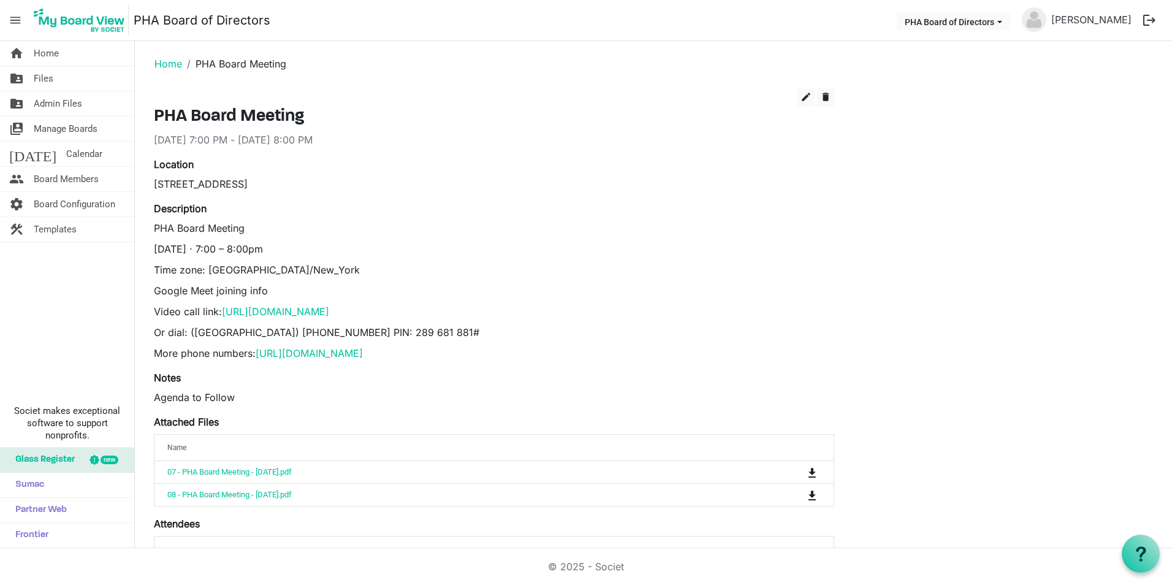
scroll to position [0, 0]
click at [24, 48] on link "home Home" at bounding box center [67, 53] width 134 height 25
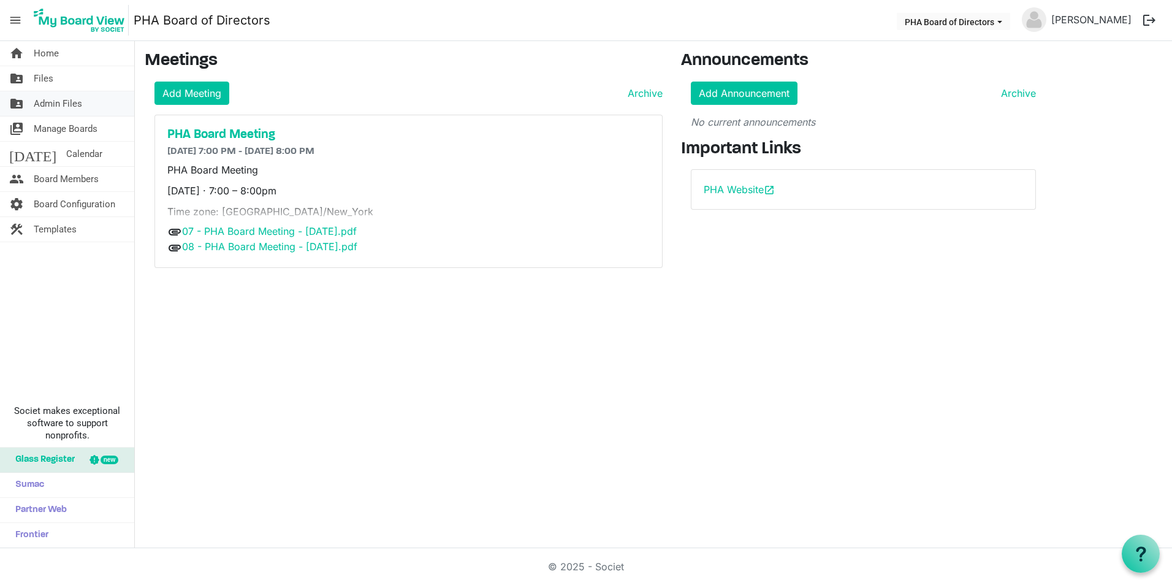
click at [49, 105] on span "Admin Files" at bounding box center [58, 103] width 48 height 25
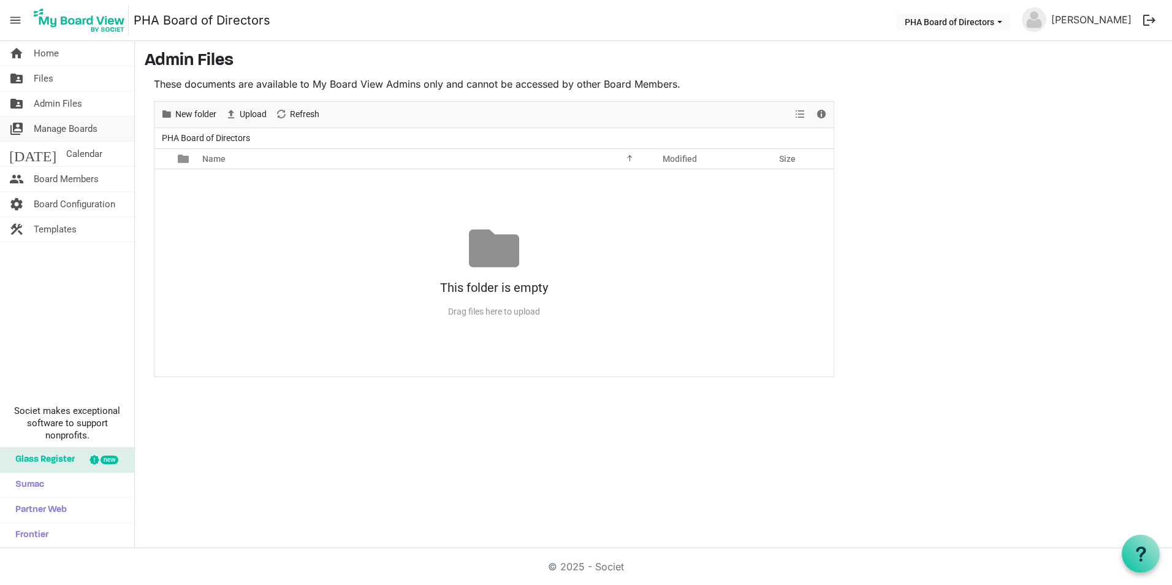
click at [47, 124] on span "Manage Boards" at bounding box center [66, 129] width 64 height 25
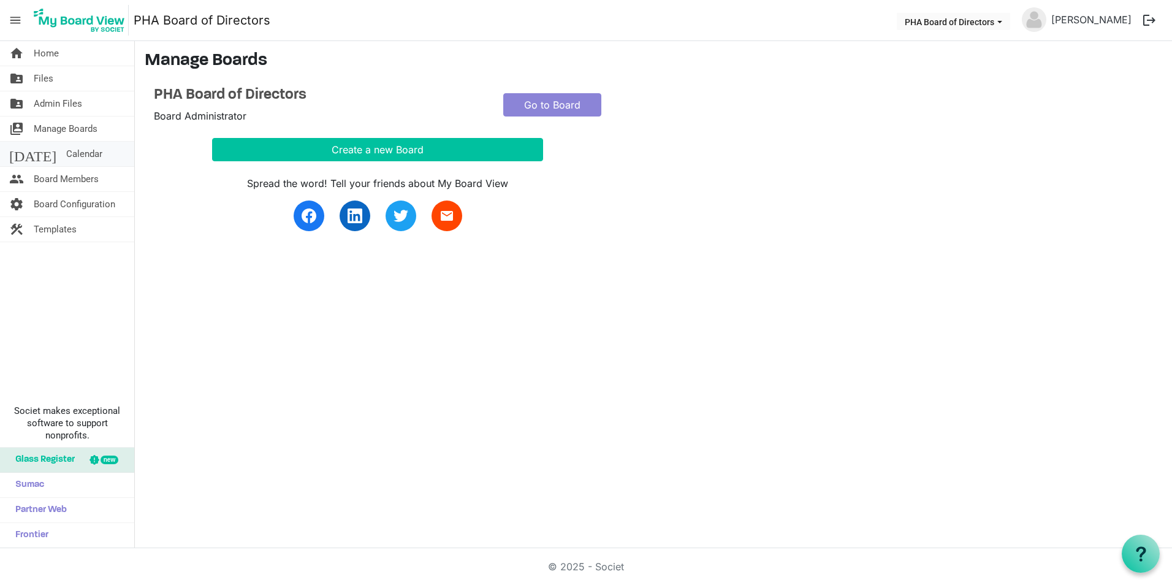
click at [66, 156] on span "Calendar" at bounding box center [84, 154] width 36 height 25
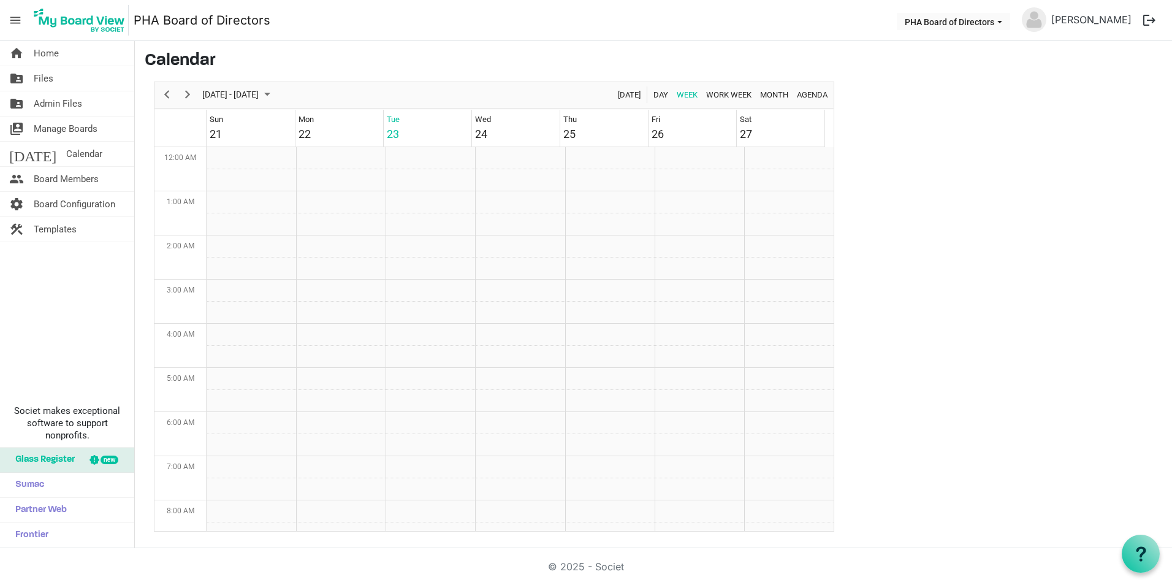
scroll to position [397, 0]
click at [49, 178] on span "Board Members" at bounding box center [66, 179] width 65 height 25
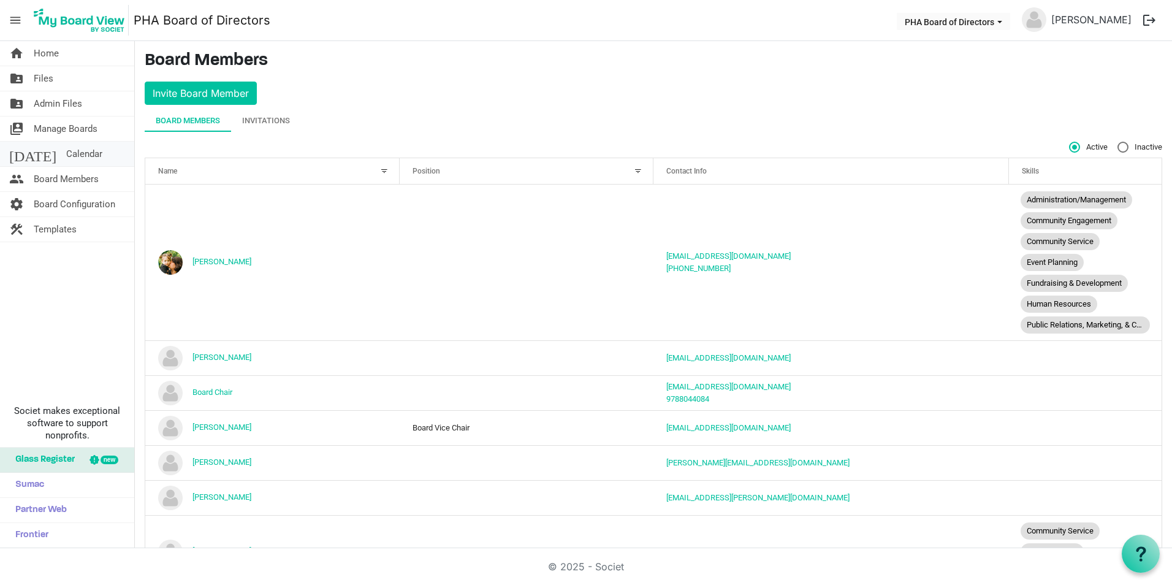
click at [33, 159] on link "today Calendar" at bounding box center [67, 154] width 134 height 25
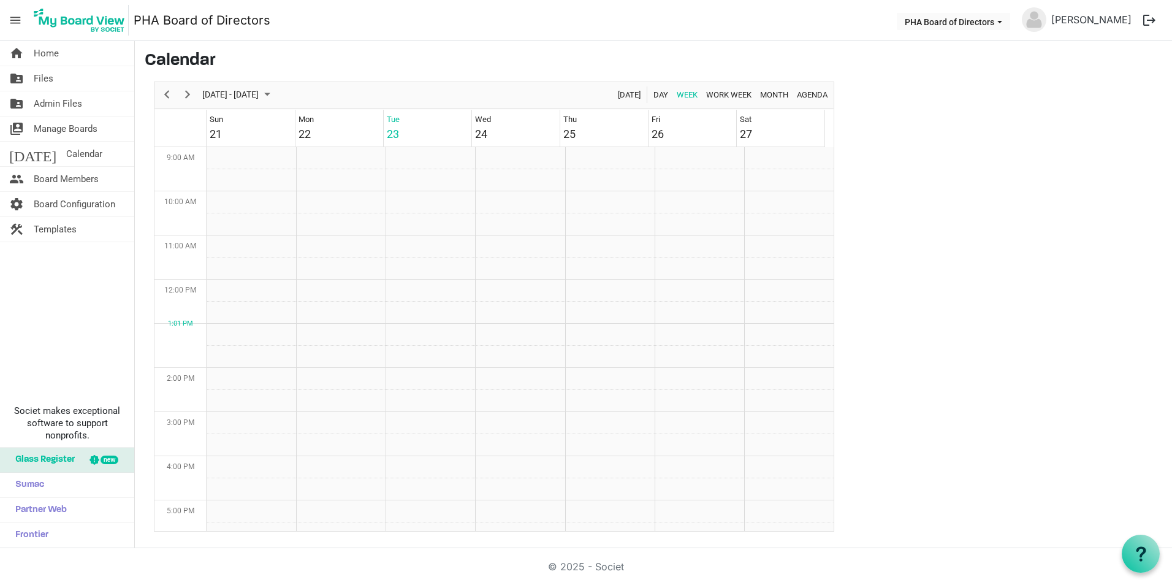
scroll to position [397, 0]
click at [186, 102] on span "Next" at bounding box center [187, 94] width 15 height 15
click at [186, 101] on span "Next" at bounding box center [187, 94] width 15 height 15
click at [168, 99] on span "Previous" at bounding box center [166, 94] width 15 height 15
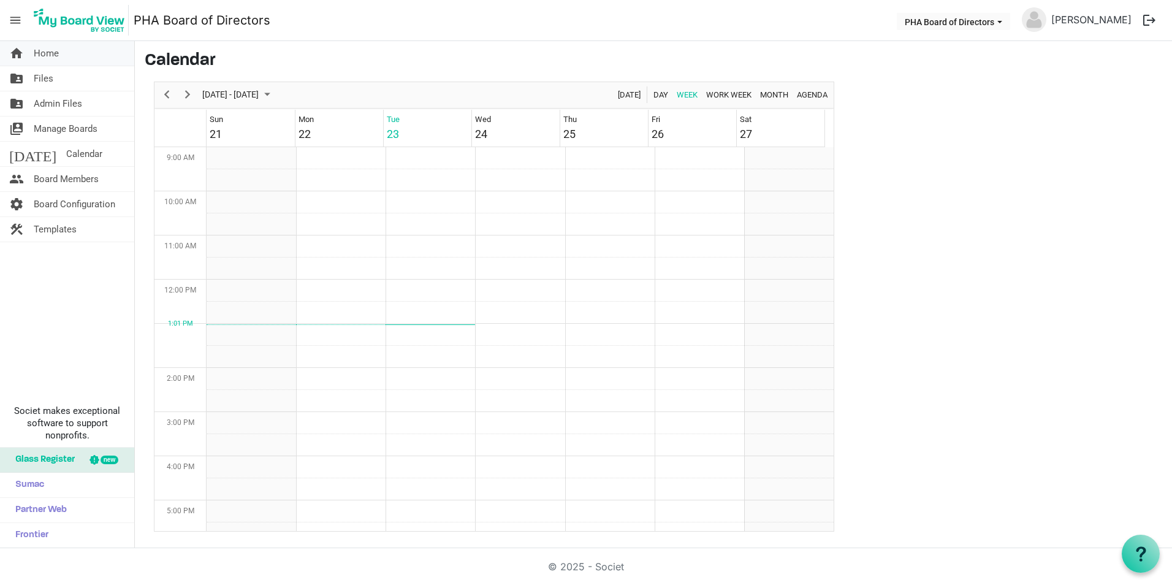
click at [48, 48] on span "Home" at bounding box center [46, 53] width 25 height 25
